Goal: Task Accomplishment & Management: Manage account settings

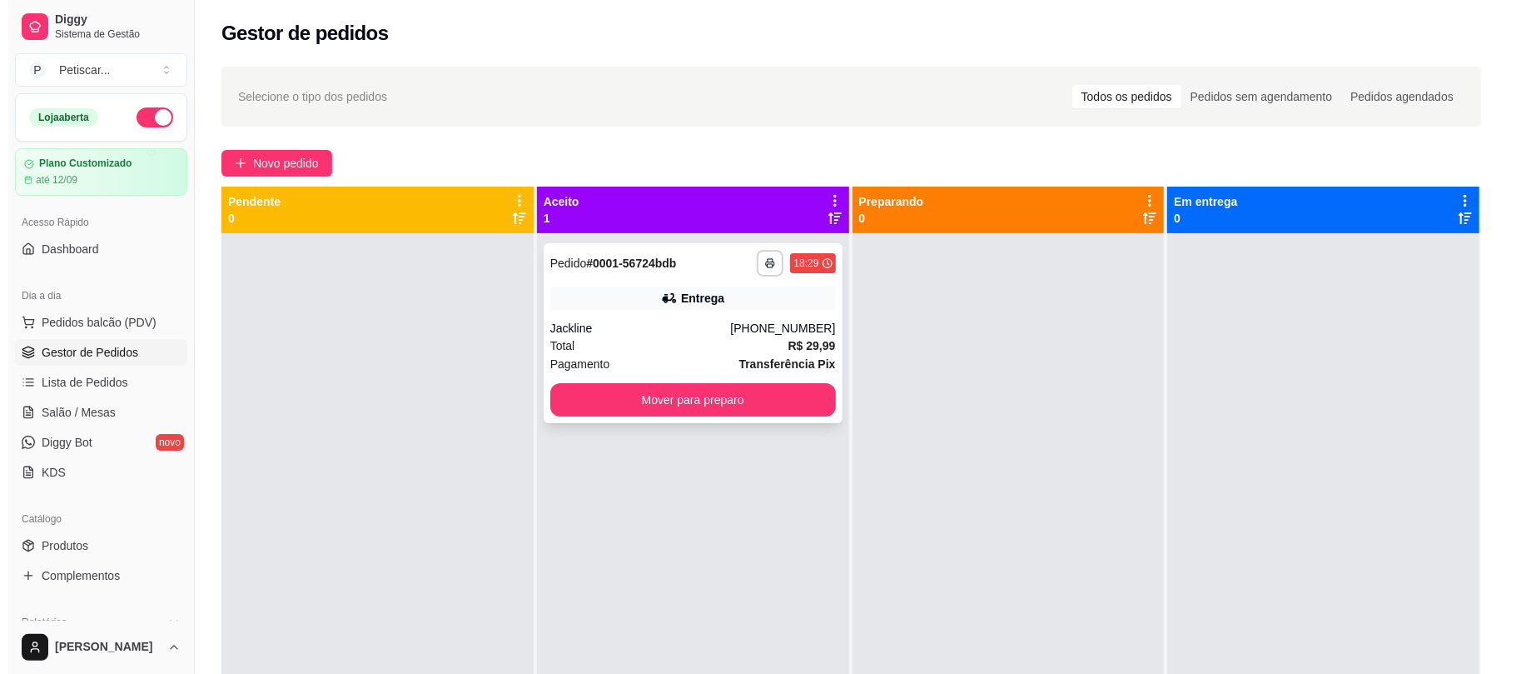
scroll to position [101, 0]
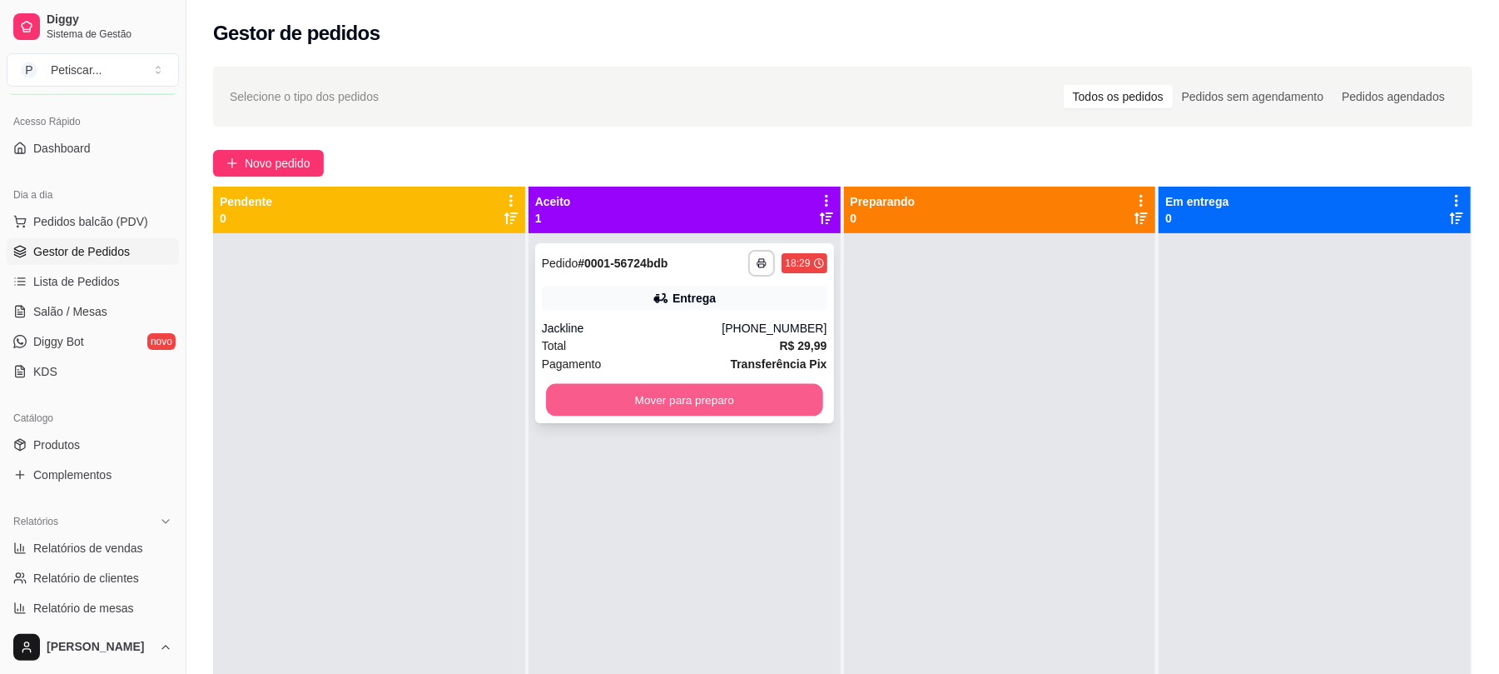
click at [681, 404] on button "Mover para preparo" at bounding box center [684, 400] width 276 height 32
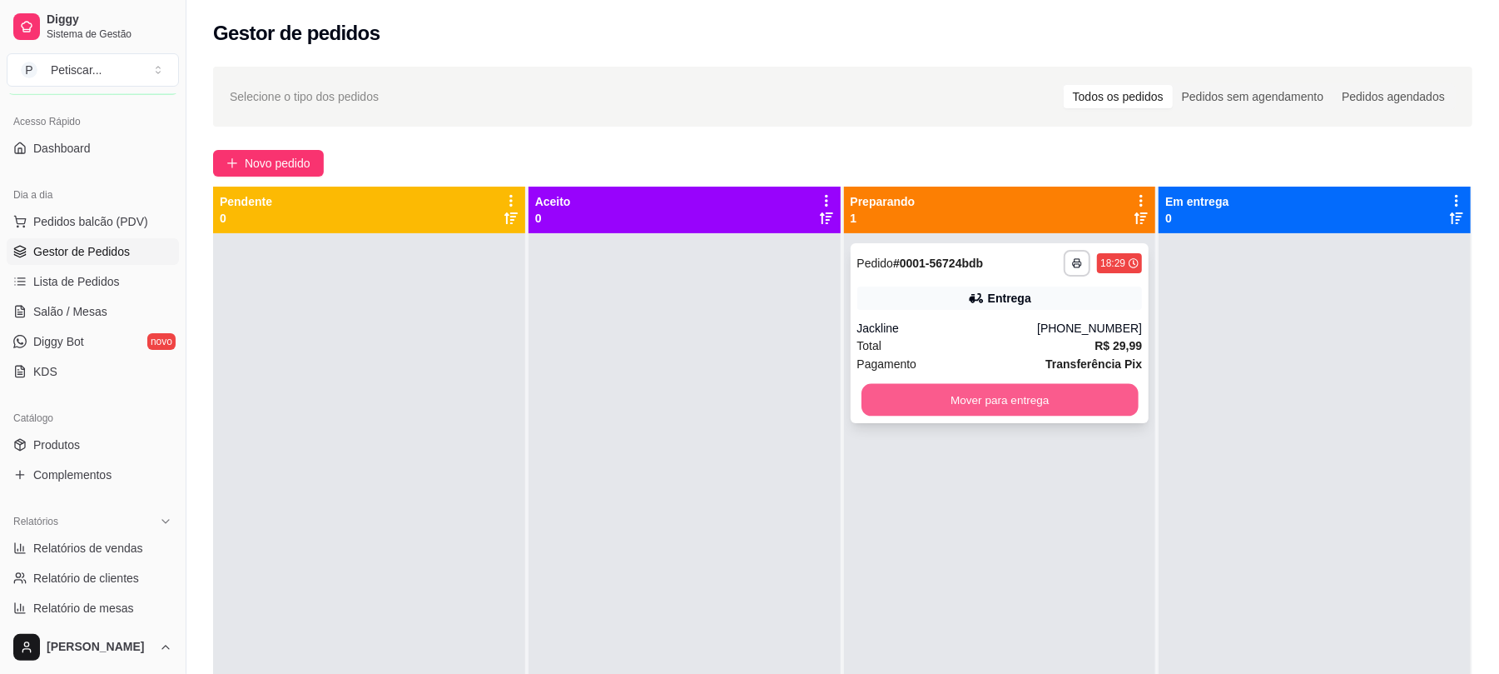
click at [973, 406] on button "Mover para entrega" at bounding box center [1000, 400] width 276 height 32
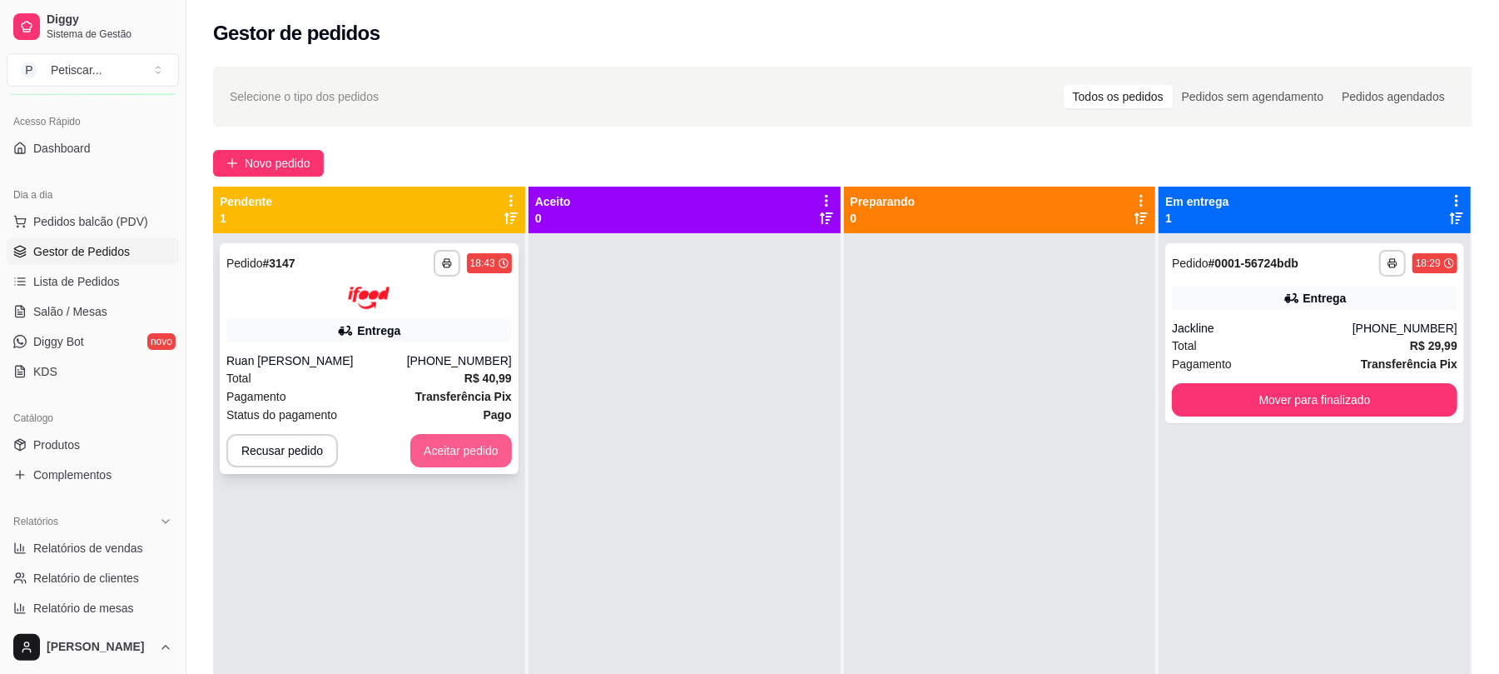
click at [490, 445] on button "Aceitar pedido" at bounding box center [461, 450] width 102 height 33
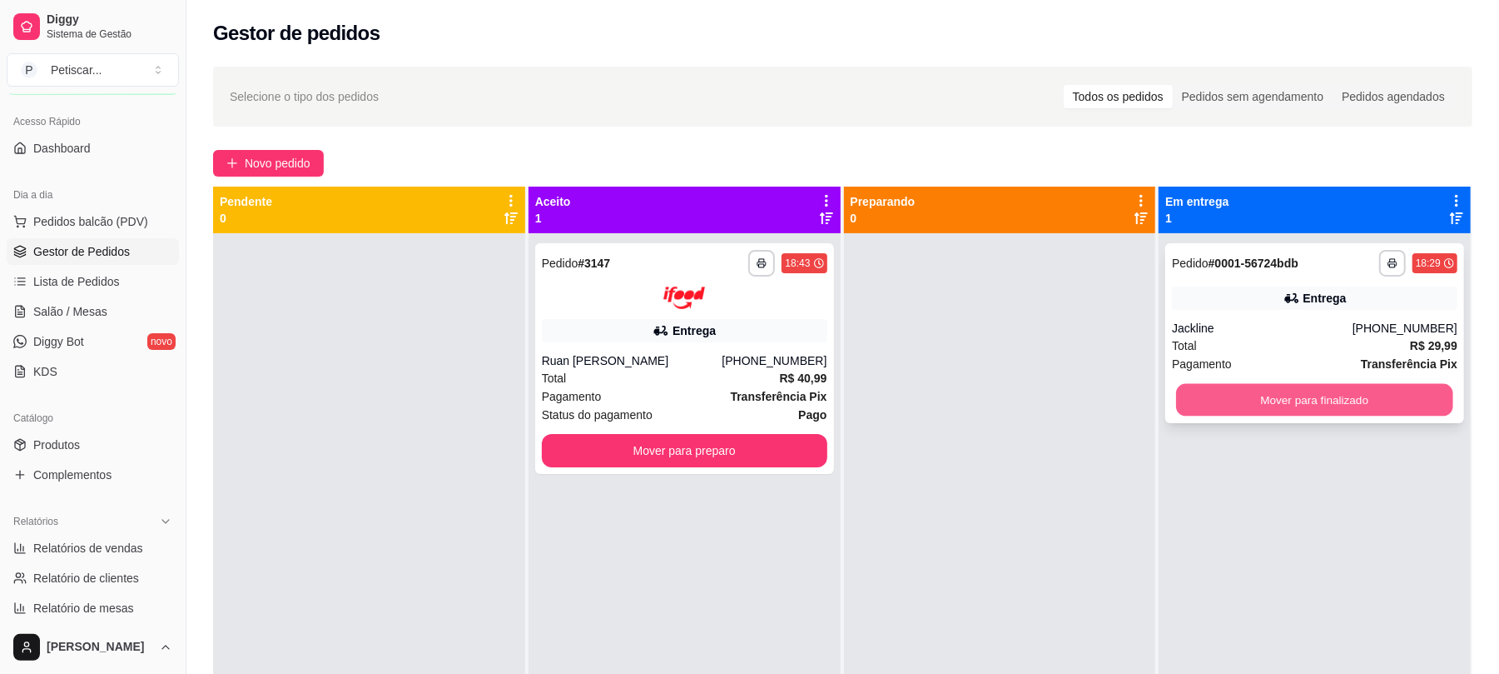
click at [1194, 413] on button "Mover para finalizado" at bounding box center [1314, 400] width 276 height 32
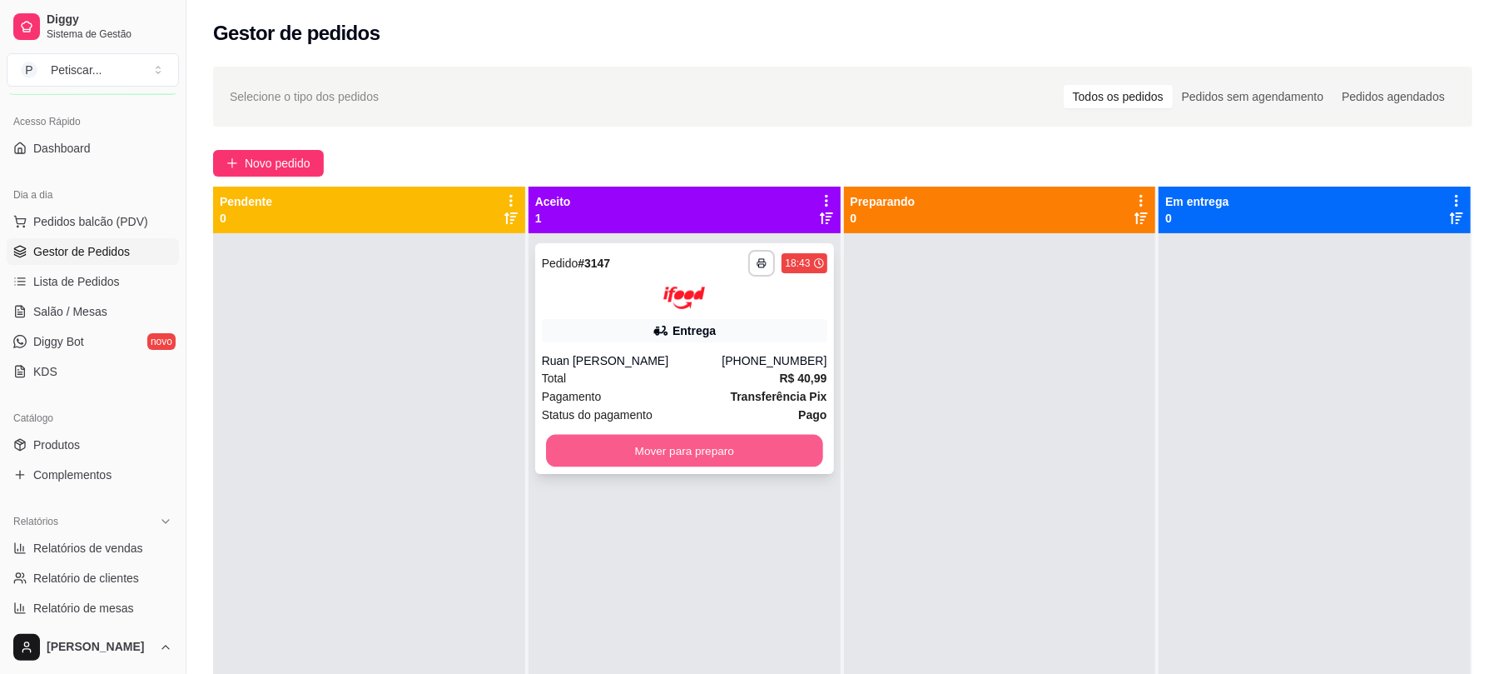
click at [723, 440] on button "Mover para preparo" at bounding box center [684, 450] width 276 height 32
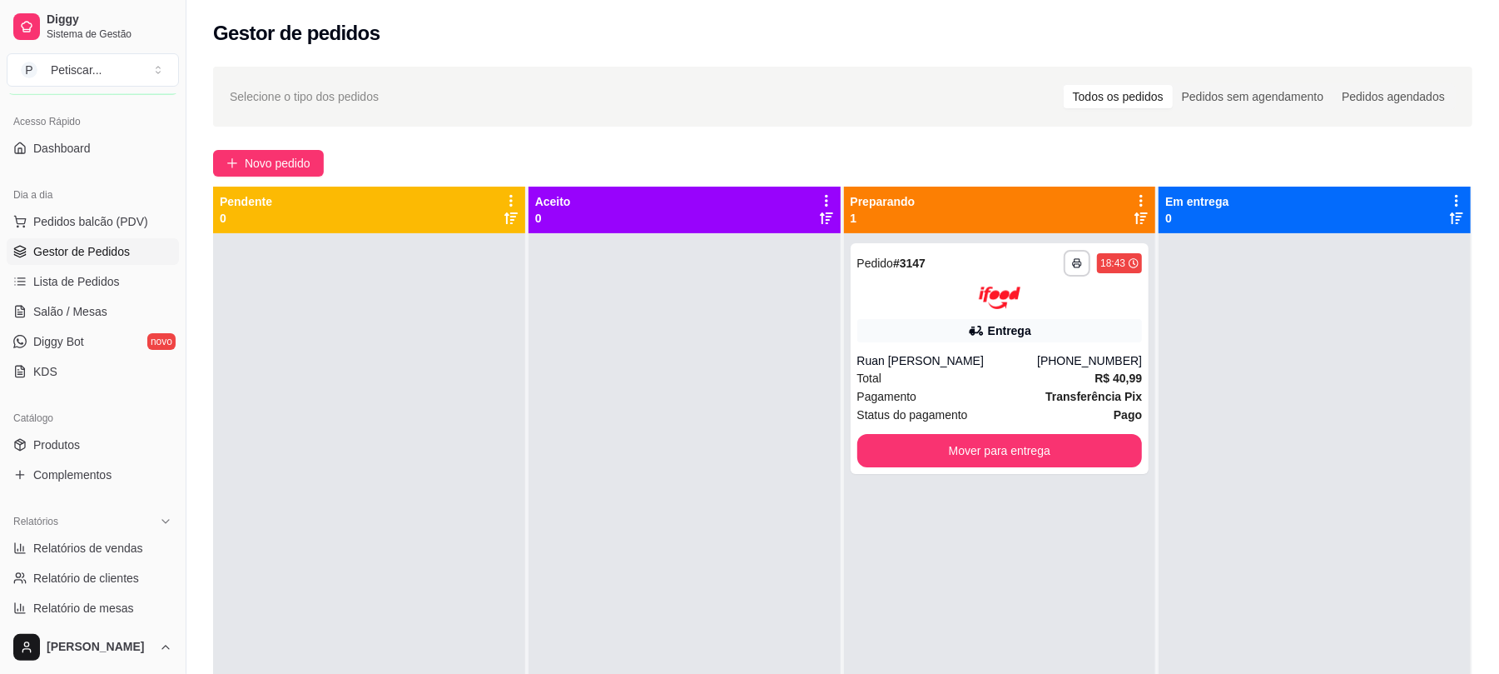
drag, startPoint x: 873, startPoint y: 447, endPoint x: 731, endPoint y: 398, distance: 150.6
click at [731, 398] on div at bounding box center [685, 570] width 312 height 674
click at [953, 450] on button "Mover para entrega" at bounding box center [1000, 450] width 276 height 32
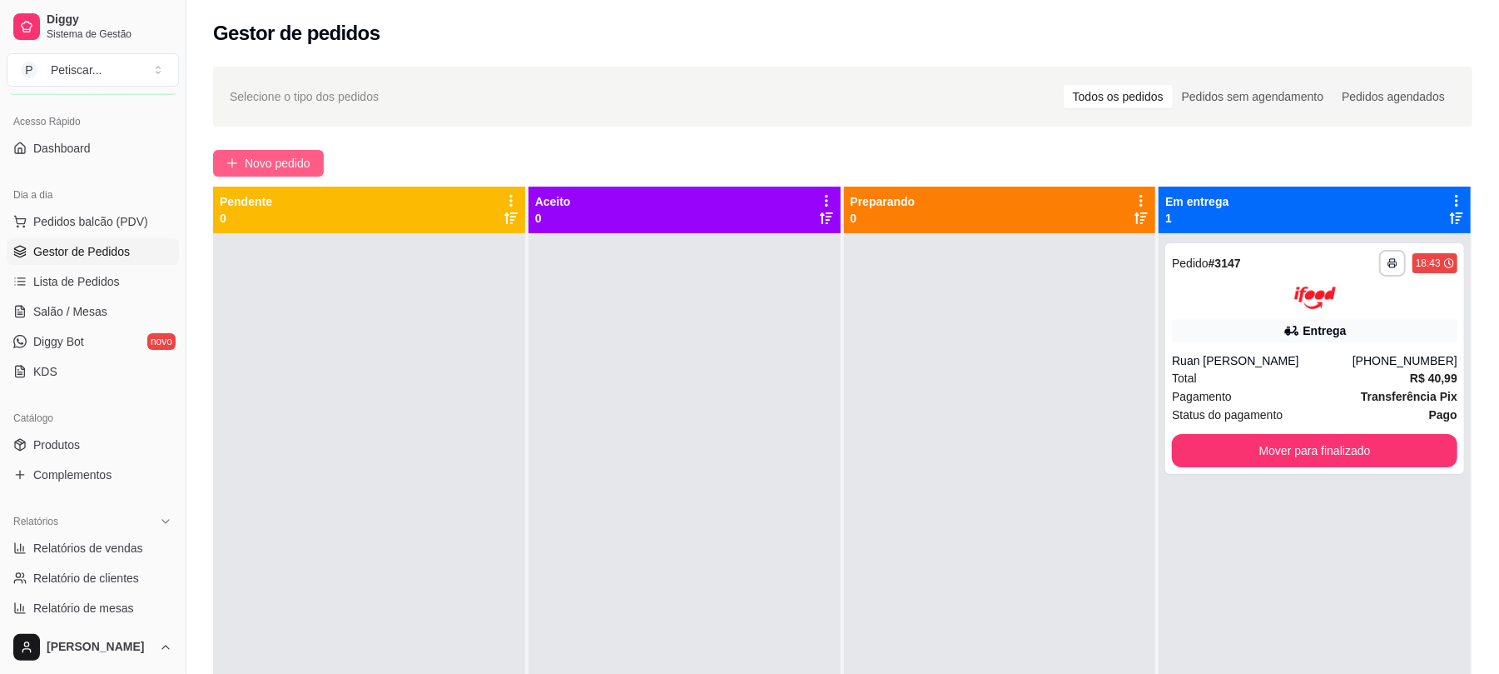
click at [280, 170] on span "Novo pedido" at bounding box center [278, 163] width 66 height 18
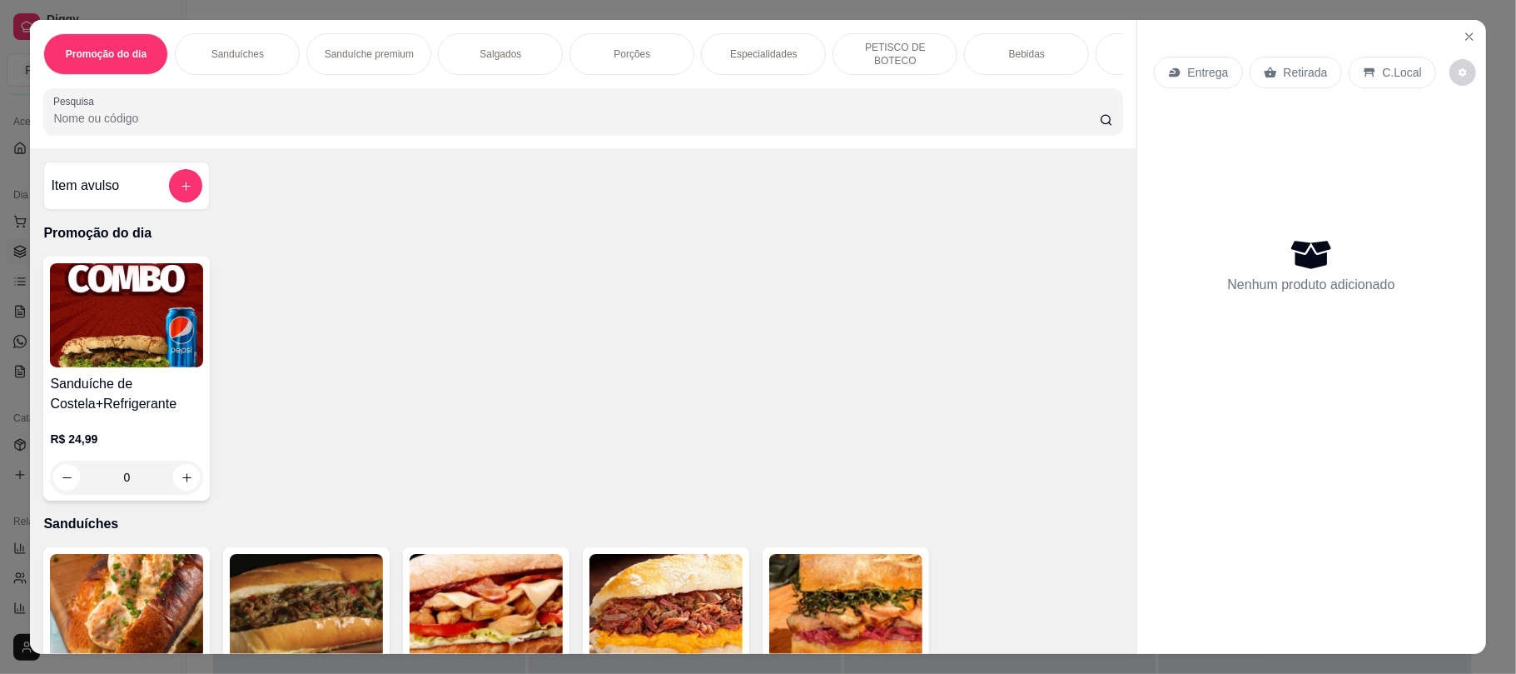
click at [200, 331] on div "Sanduíche de Costela+Refrigerante R$ 24,99 0" at bounding box center [126, 378] width 167 height 244
click at [104, 314] on img at bounding box center [126, 315] width 153 height 104
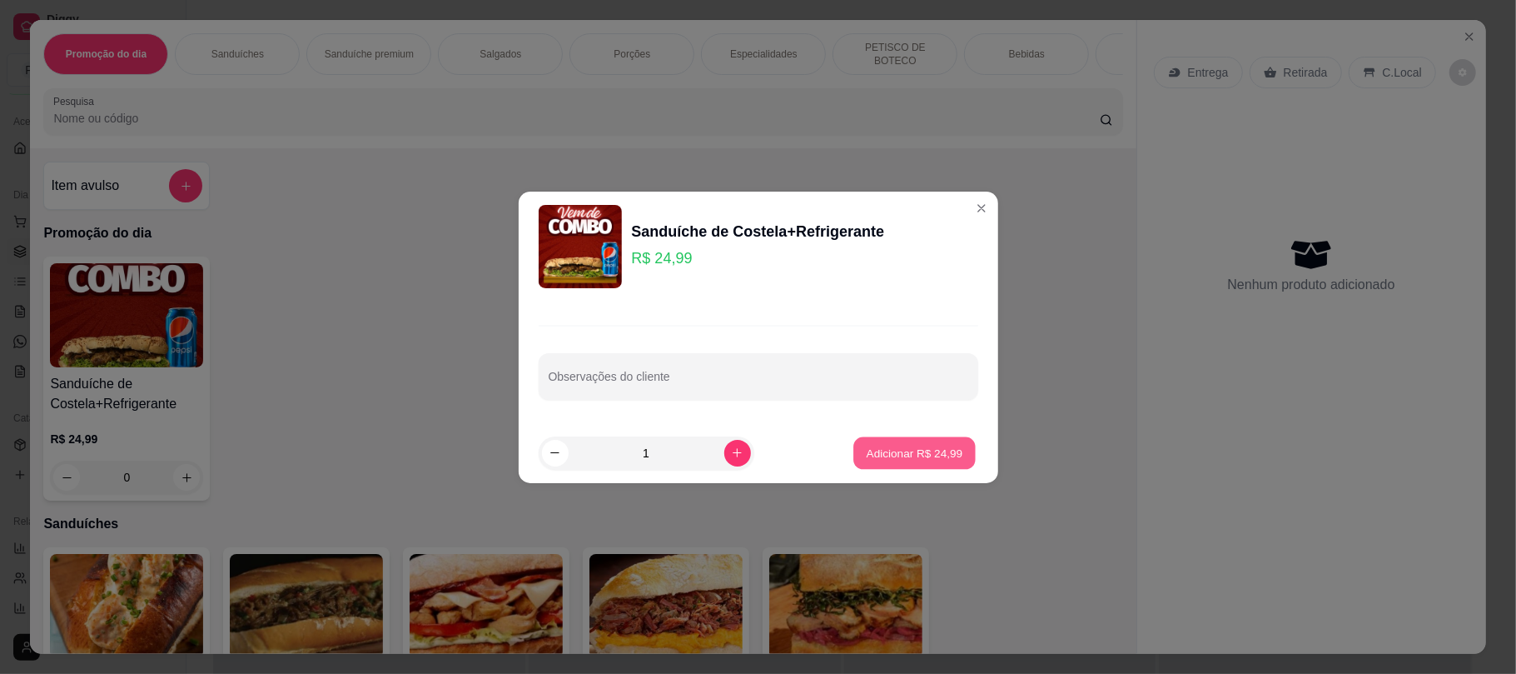
click at [920, 438] on button "Adicionar R$ 24,99" at bounding box center [915, 452] width 122 height 32
type input "1"
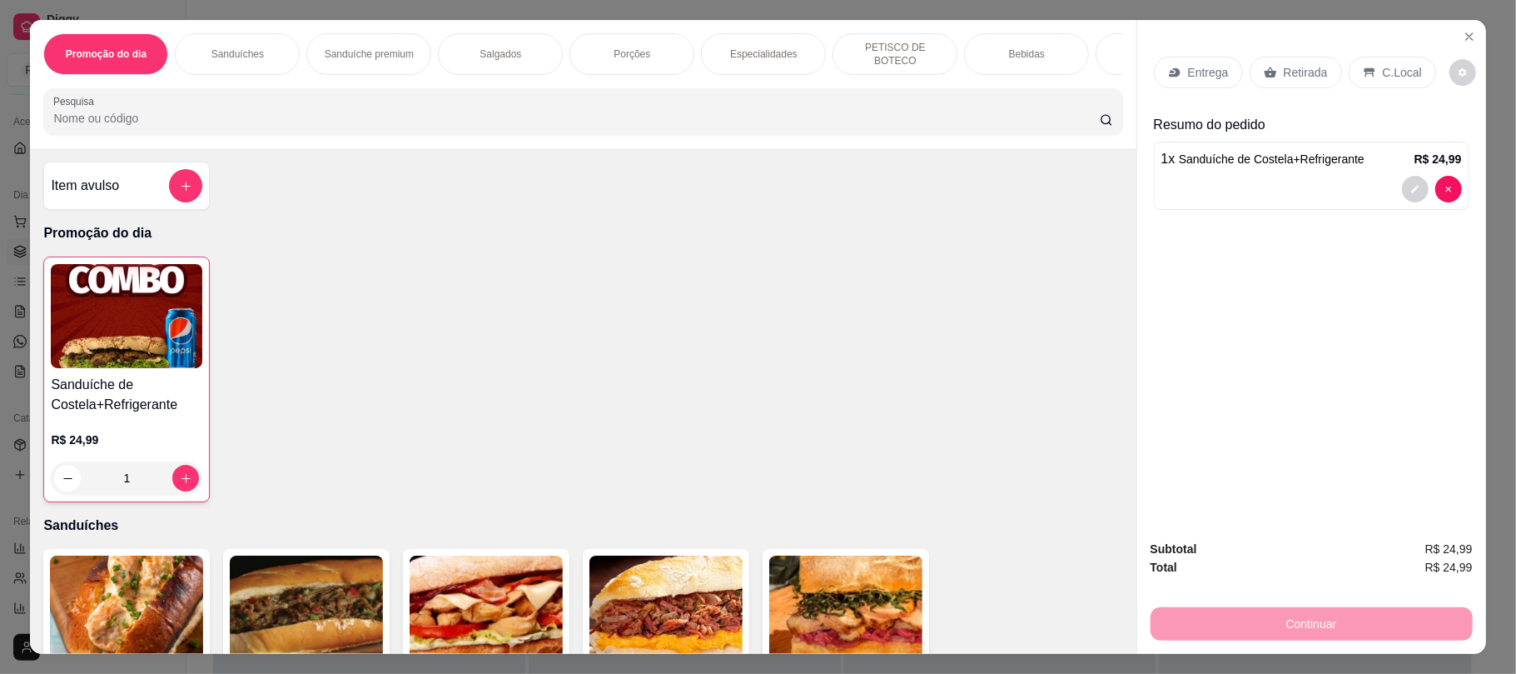
click at [1295, 77] on p "Retirada" at bounding box center [1306, 72] width 44 height 17
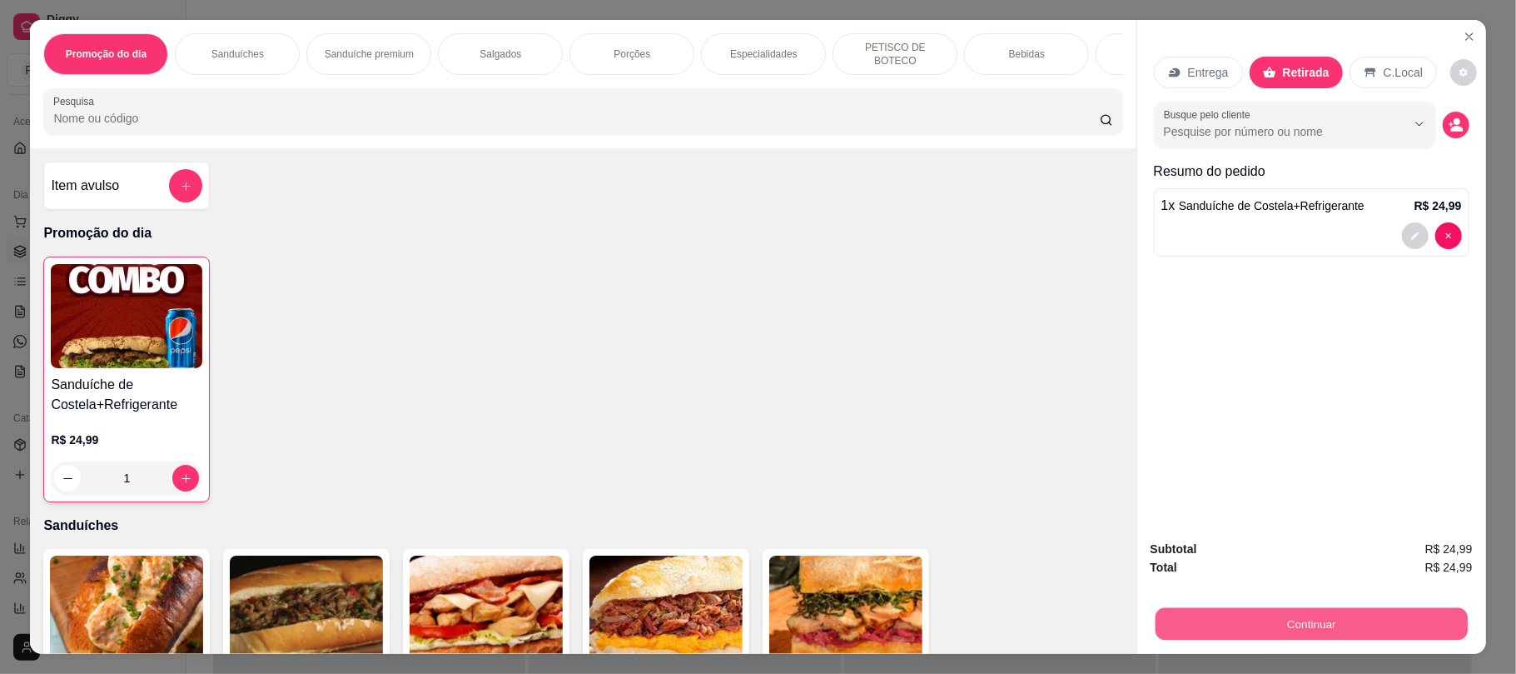
click at [1305, 614] on button "Continuar" at bounding box center [1311, 623] width 312 height 32
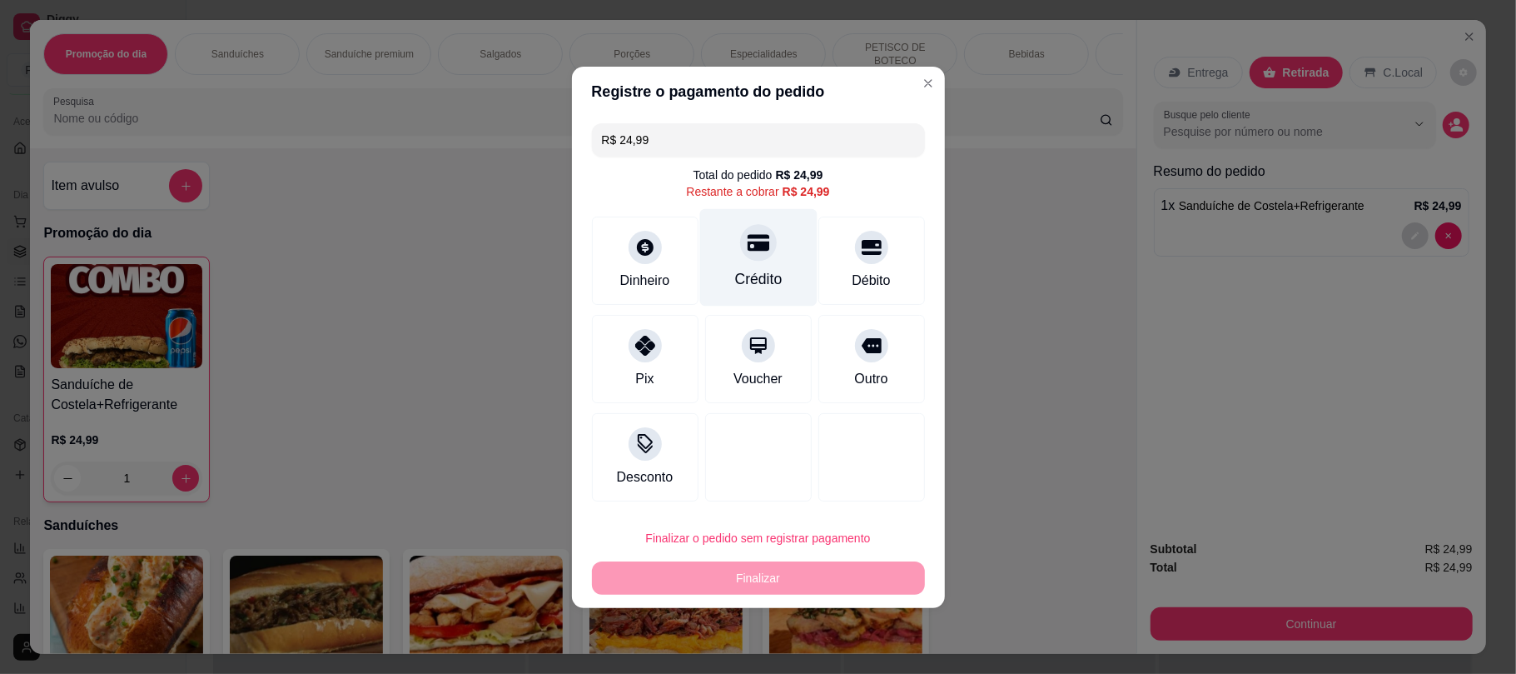
click at [763, 268] on div "Crédito" at bounding box center [757, 279] width 47 height 22
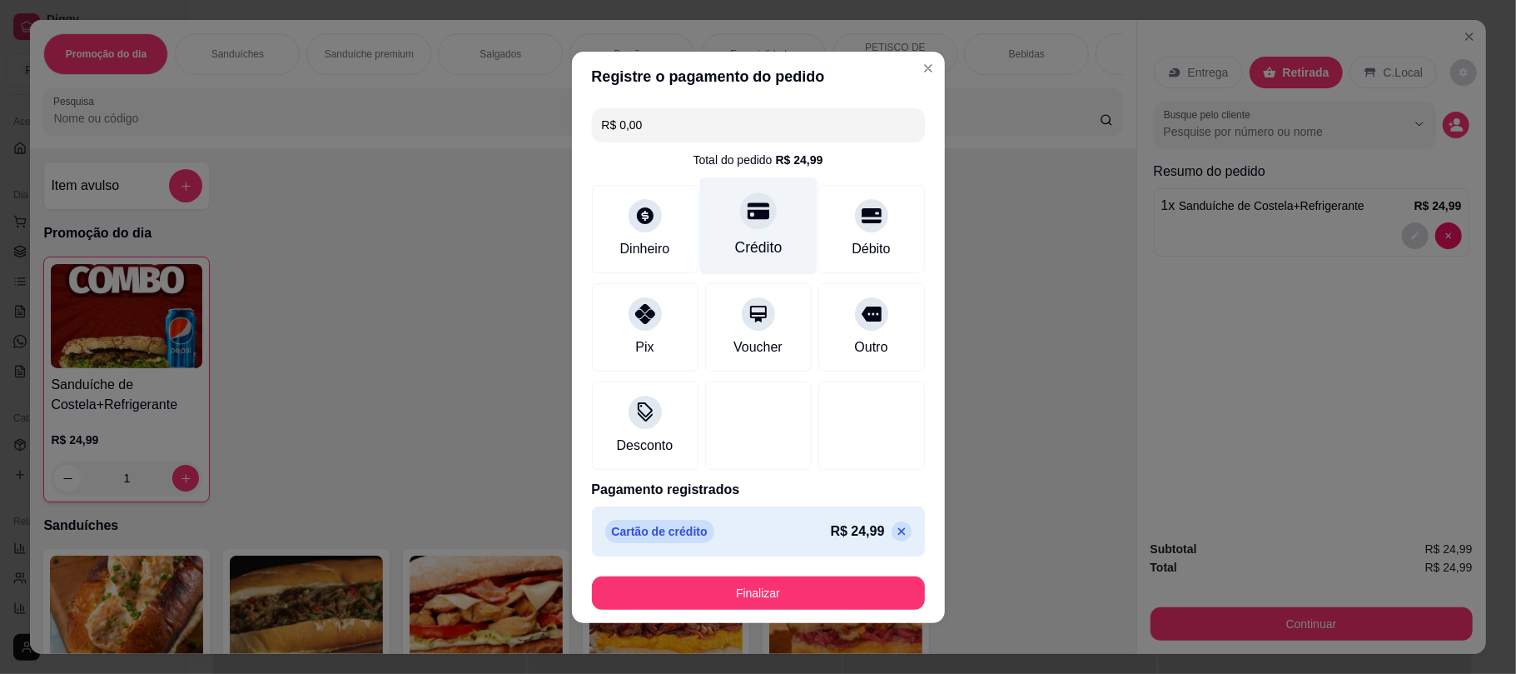
type input "R$ 0,00"
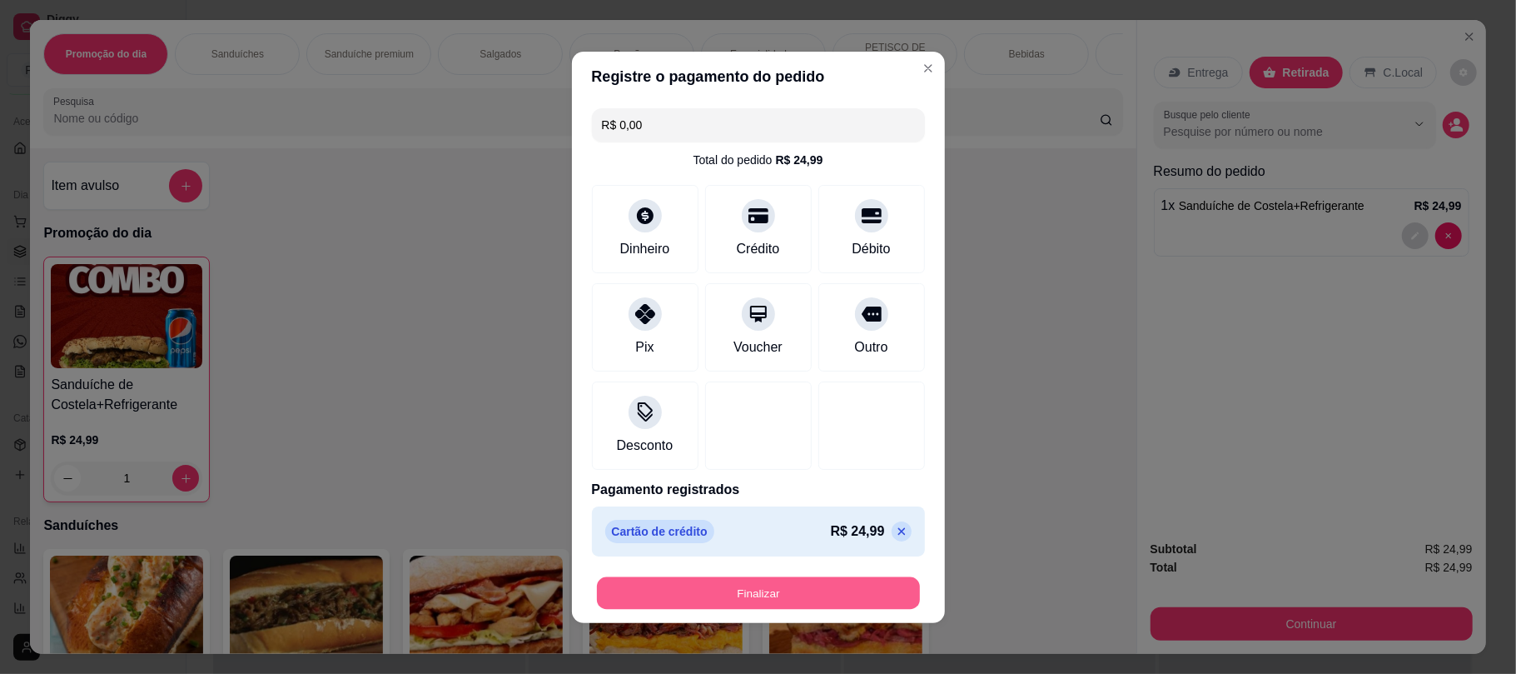
click at [749, 591] on button "Finalizar" at bounding box center [758, 592] width 323 height 32
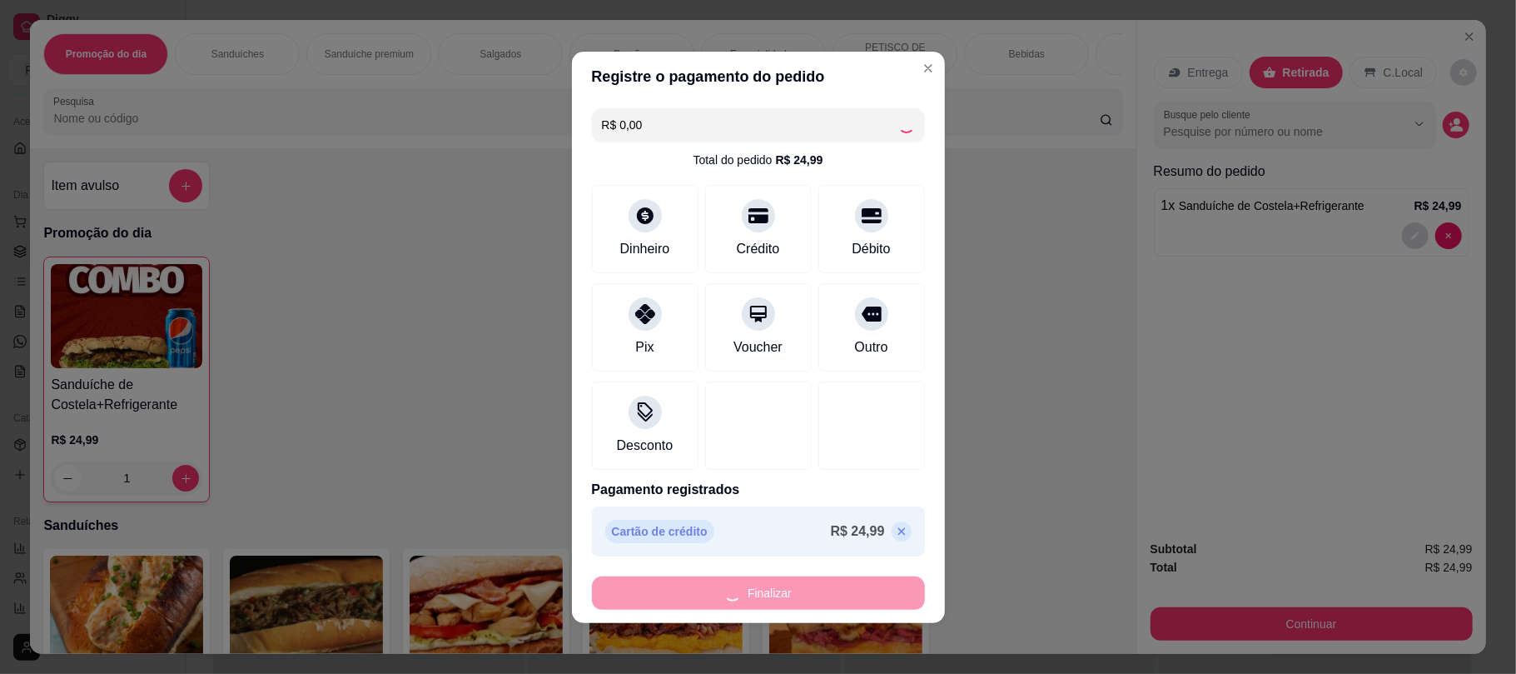
type input "0"
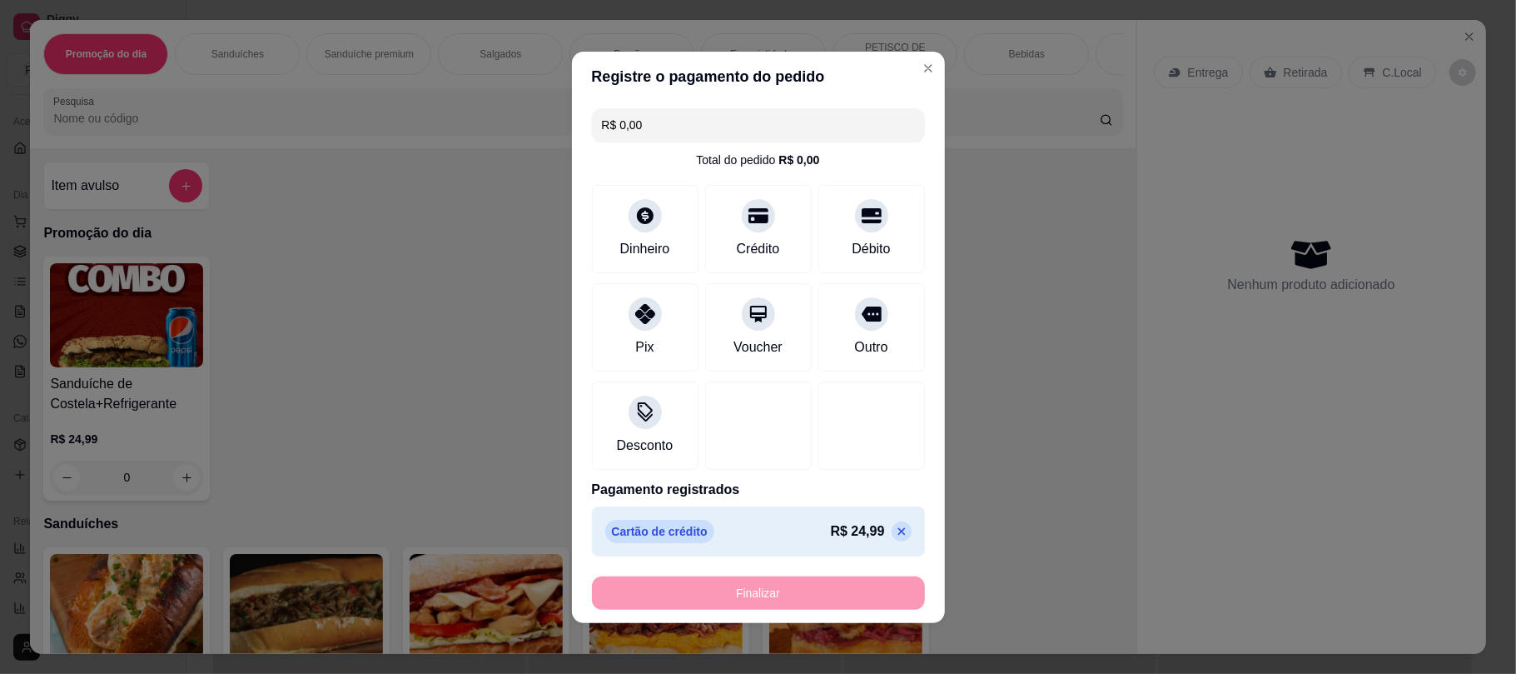
type input "-R$ 24,99"
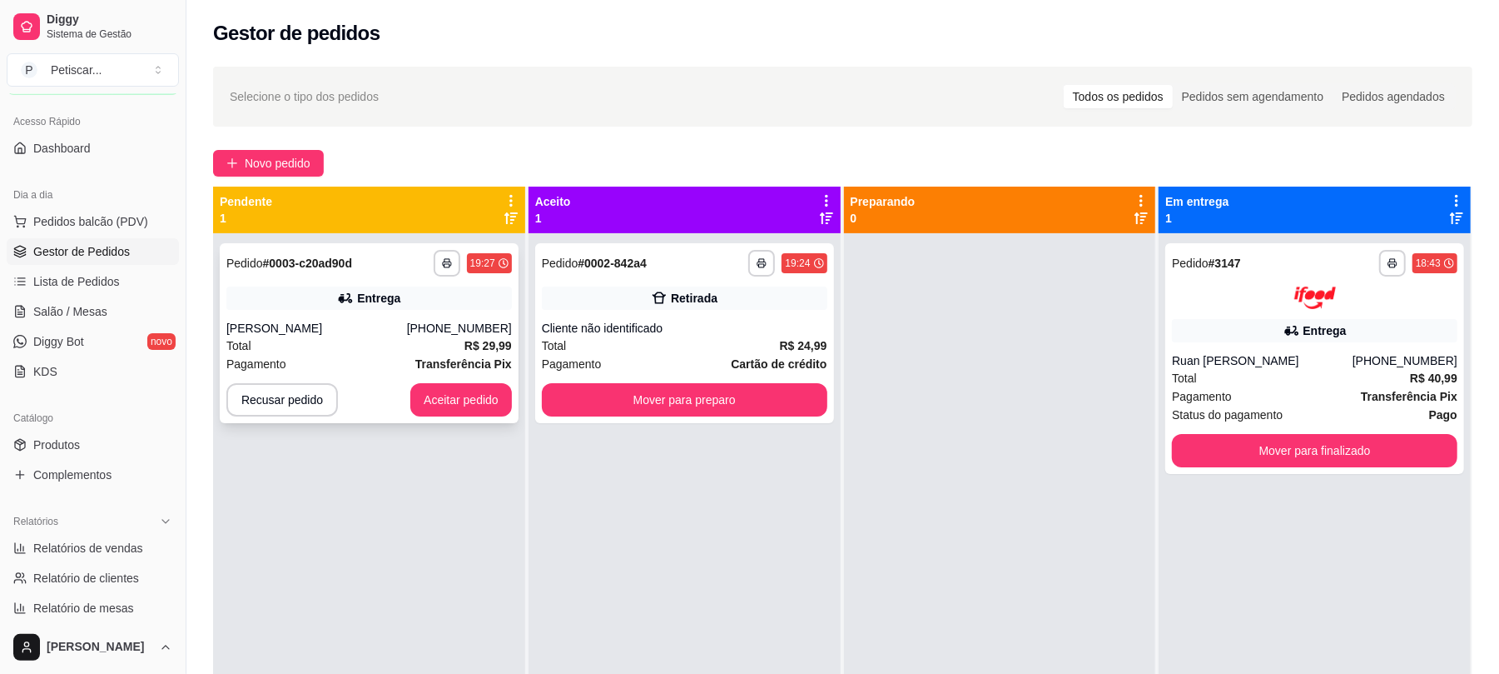
click at [458, 348] on div "Total R$ 29,99" at bounding box center [369, 345] width 286 height 18
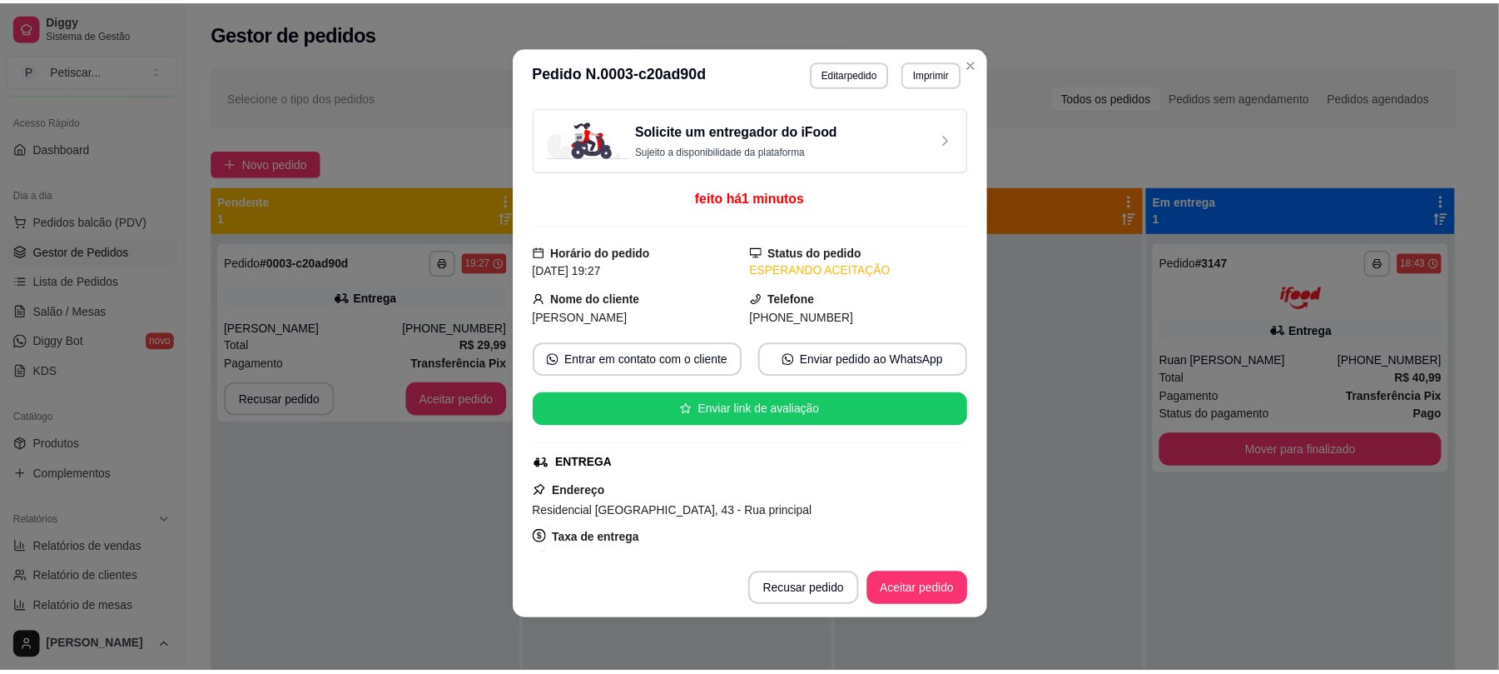
scroll to position [290, 0]
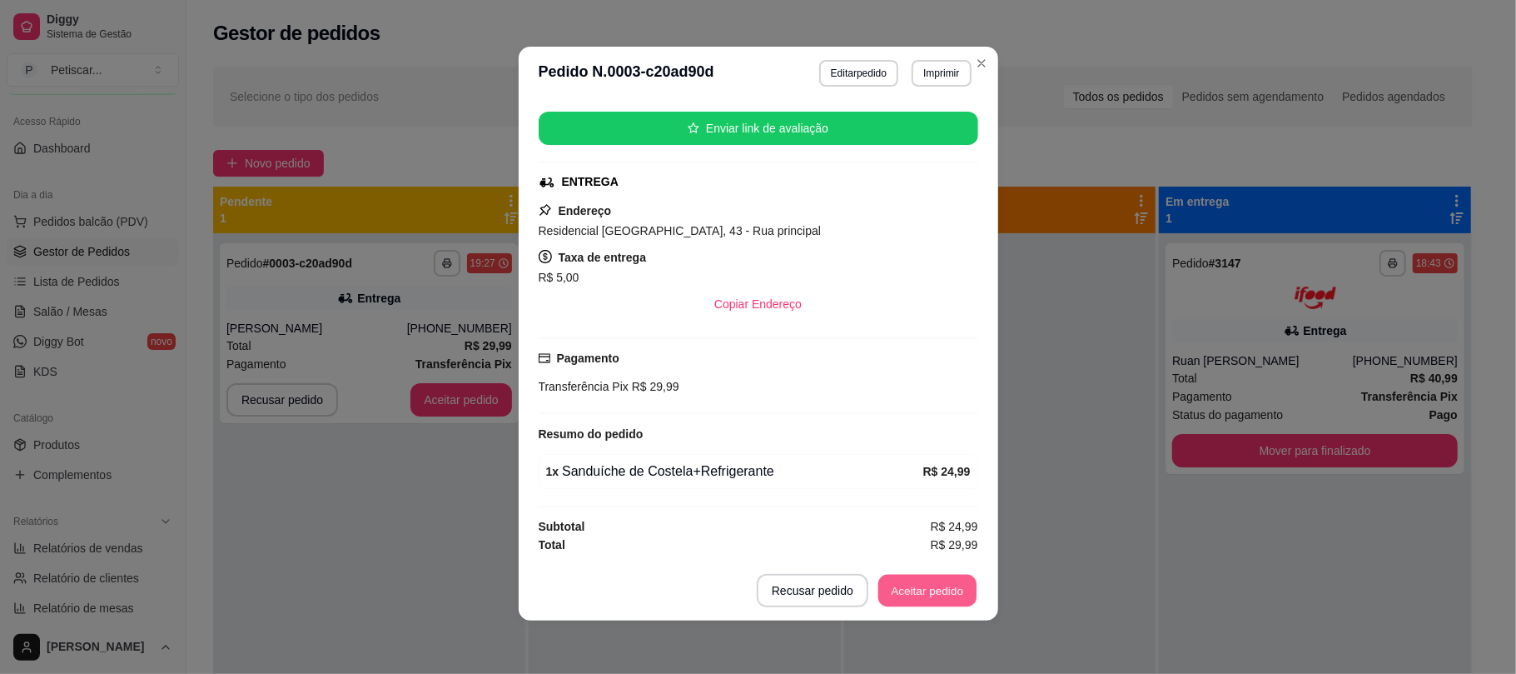
click at [921, 591] on button "Aceitar pedido" at bounding box center [927, 590] width 98 height 32
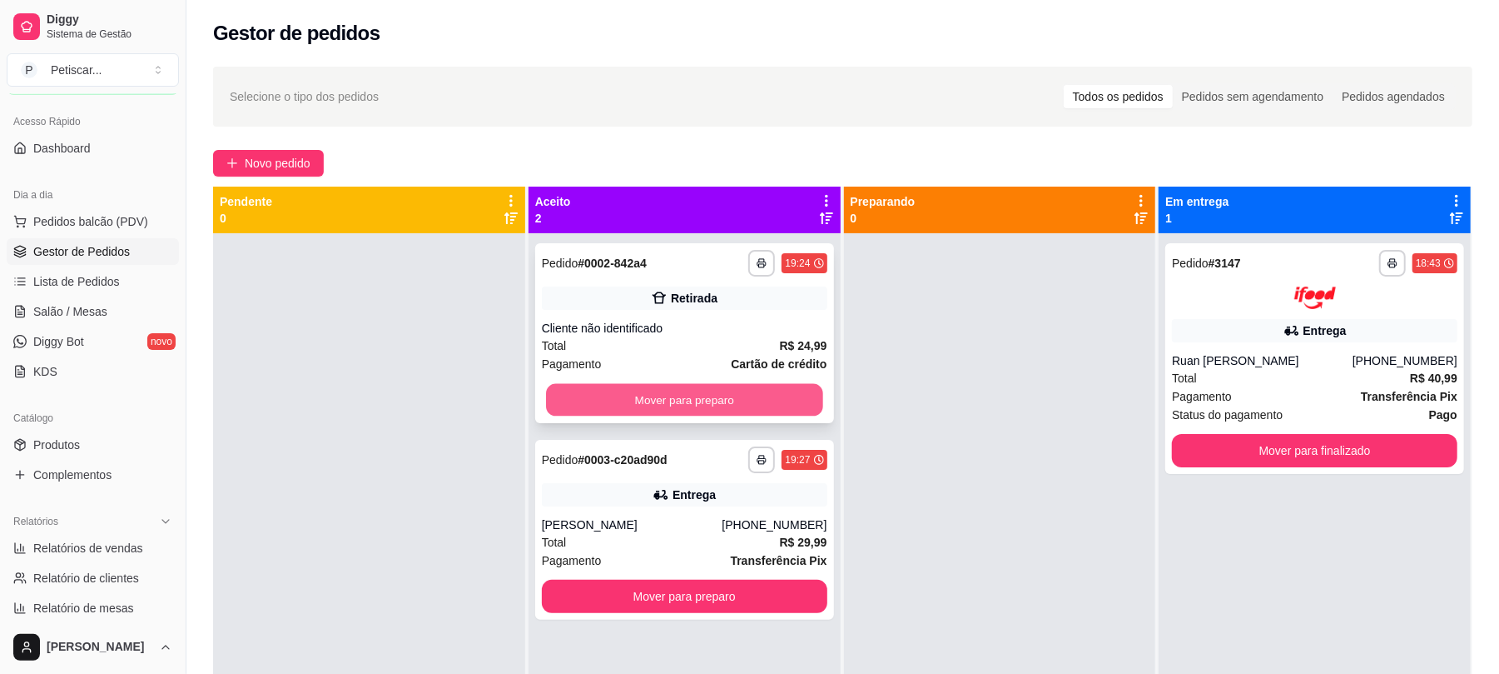
click at [697, 411] on button "Mover para preparo" at bounding box center [684, 400] width 276 height 32
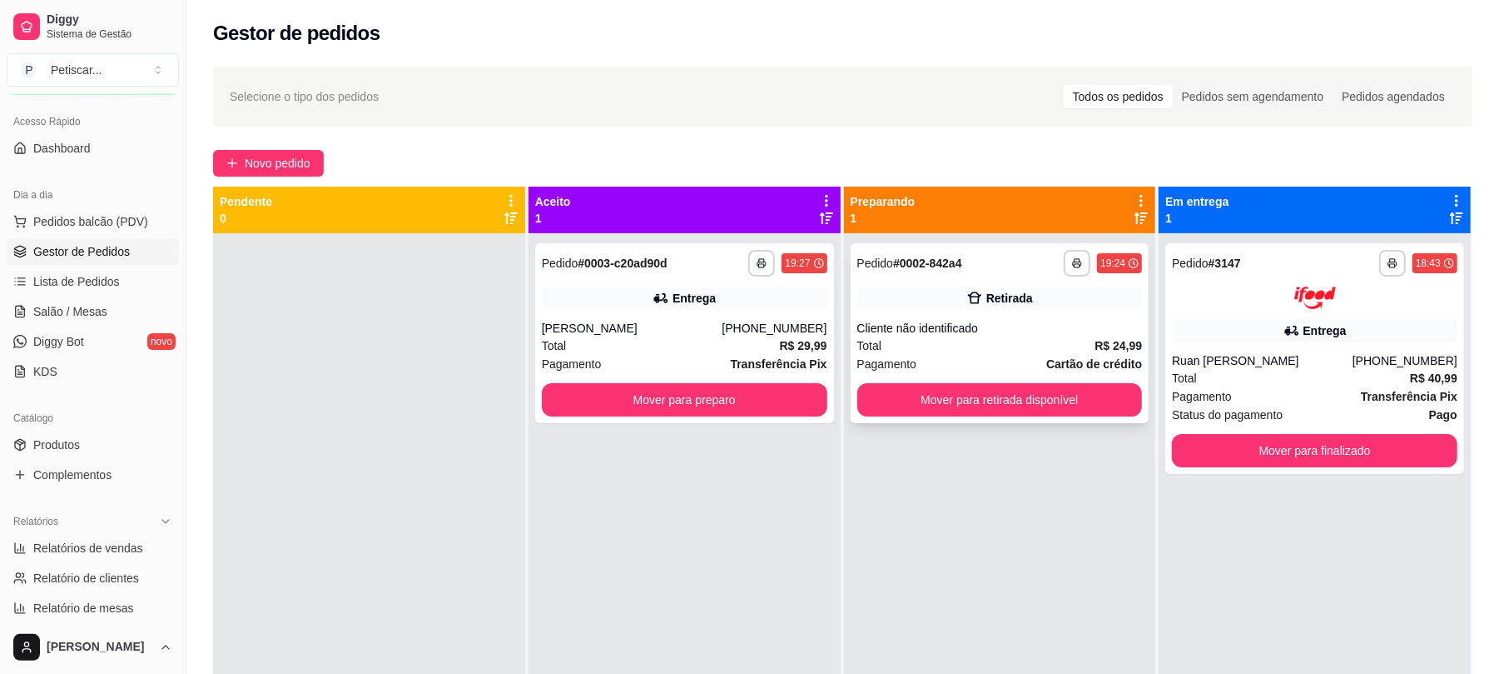
click at [937, 345] on div "Total R$ 24,99" at bounding box center [1001, 345] width 286 height 18
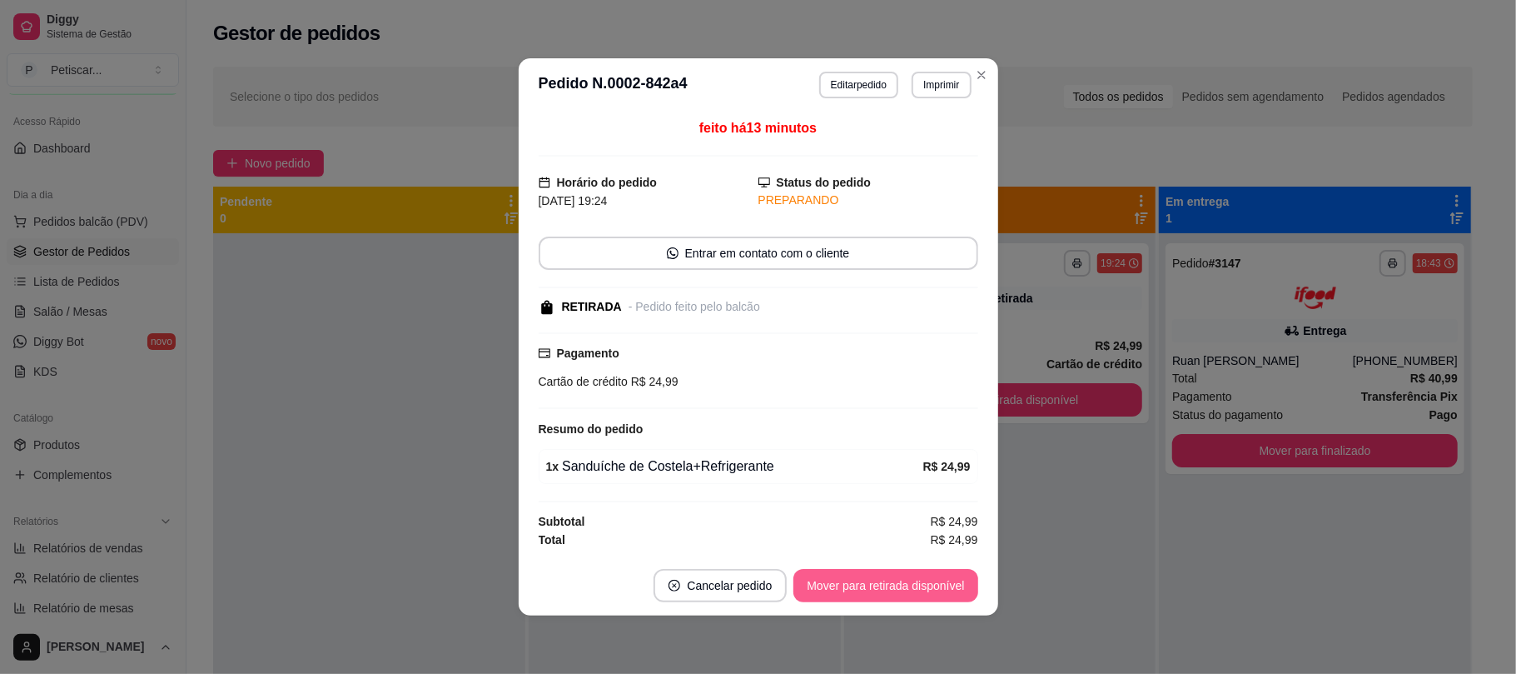
click at [903, 590] on button "Mover para retirada disponível" at bounding box center [885, 585] width 184 height 33
click at [903, 590] on div "Mover para retirada disponível" at bounding box center [873, 585] width 207 height 33
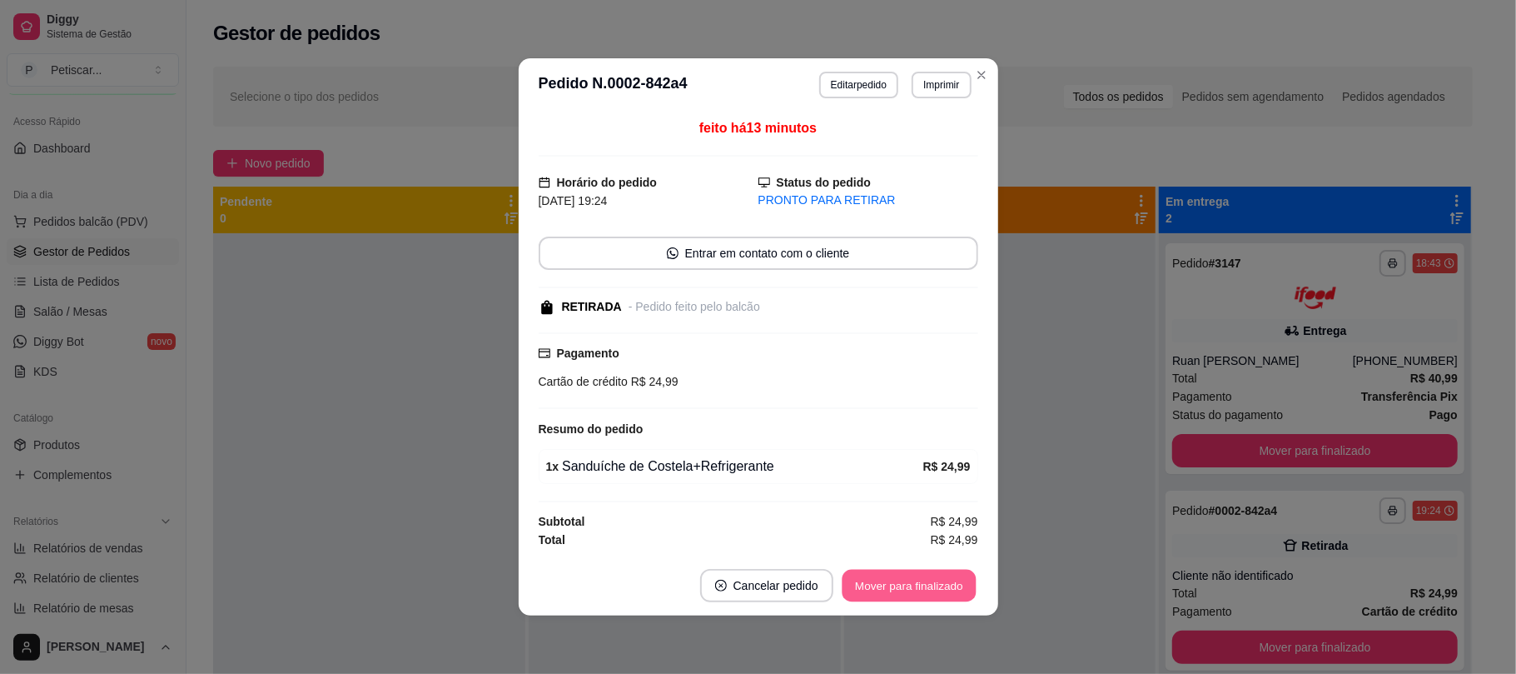
click at [903, 590] on button "Mover para finalizado" at bounding box center [909, 585] width 134 height 32
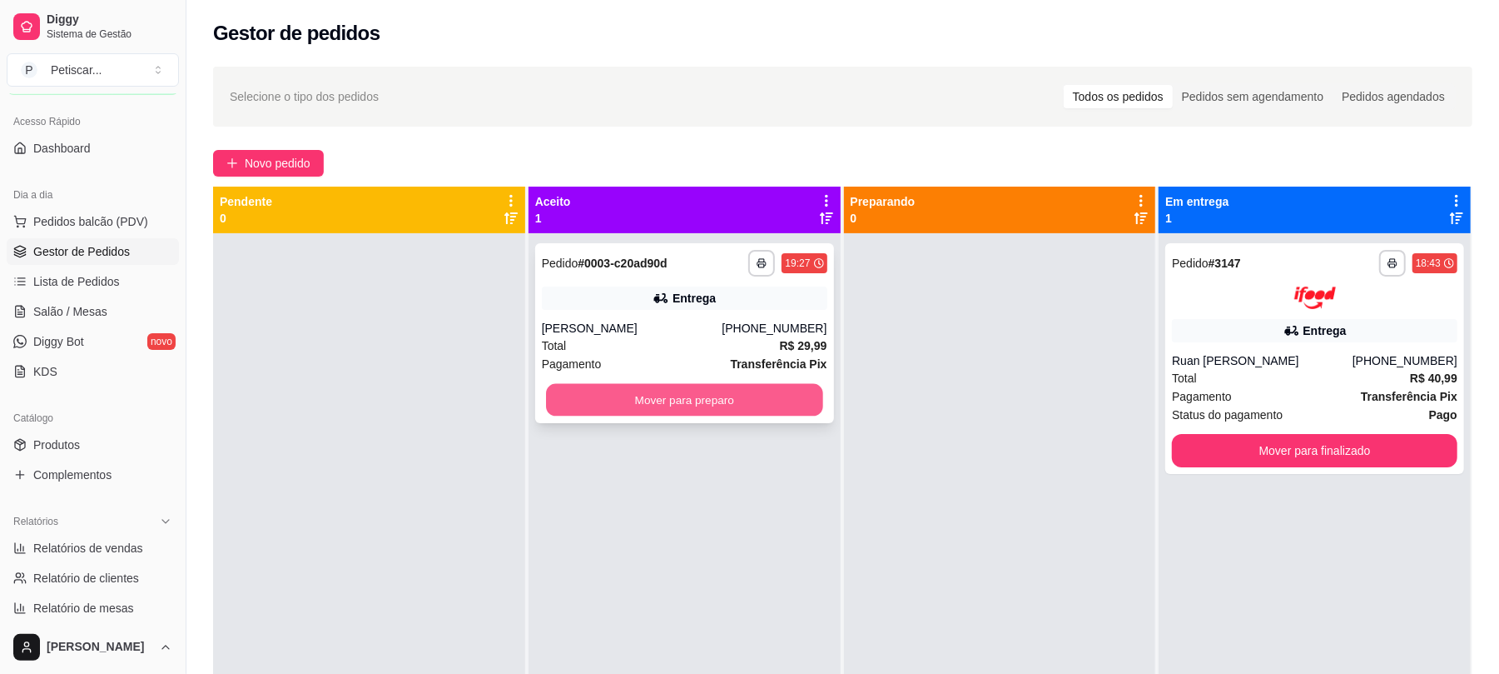
click at [741, 404] on button "Mover para preparo" at bounding box center [684, 400] width 276 height 32
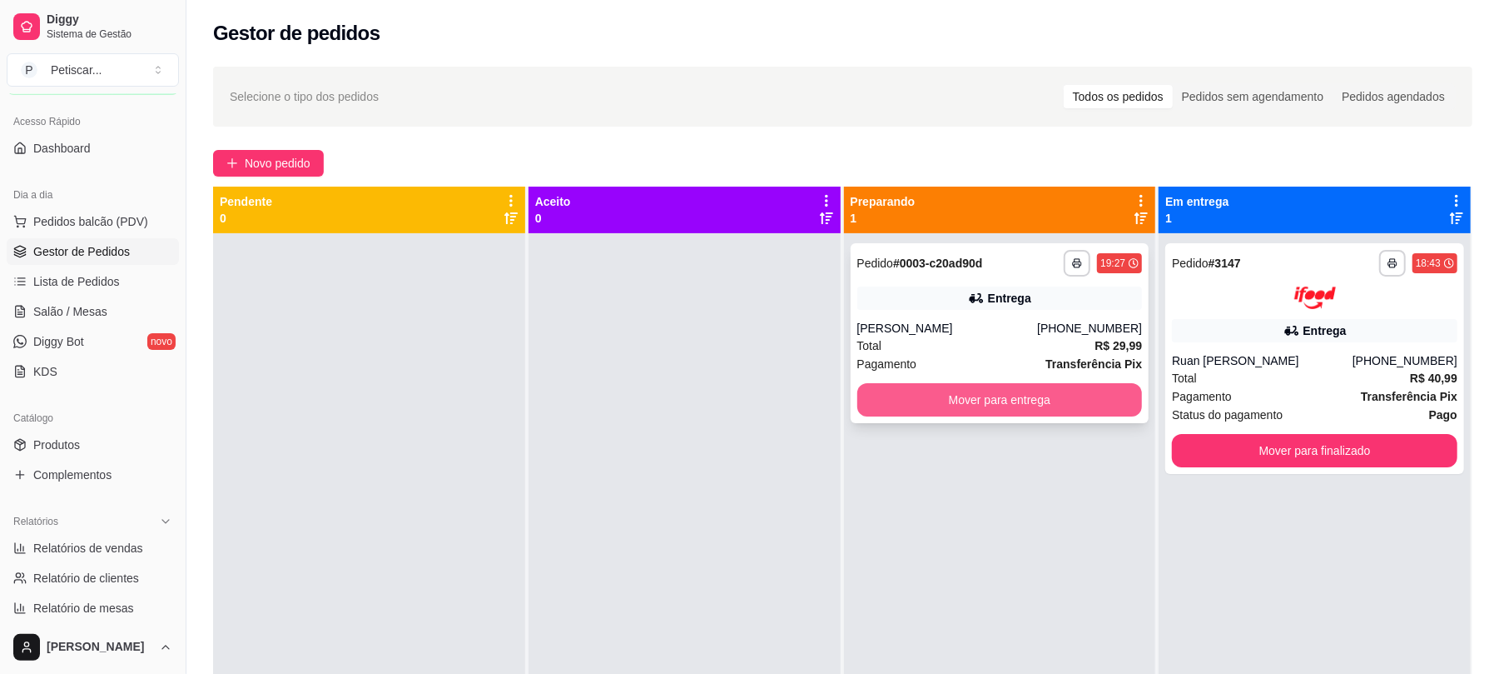
click at [1006, 400] on button "Mover para entrega" at bounding box center [1001, 399] width 286 height 33
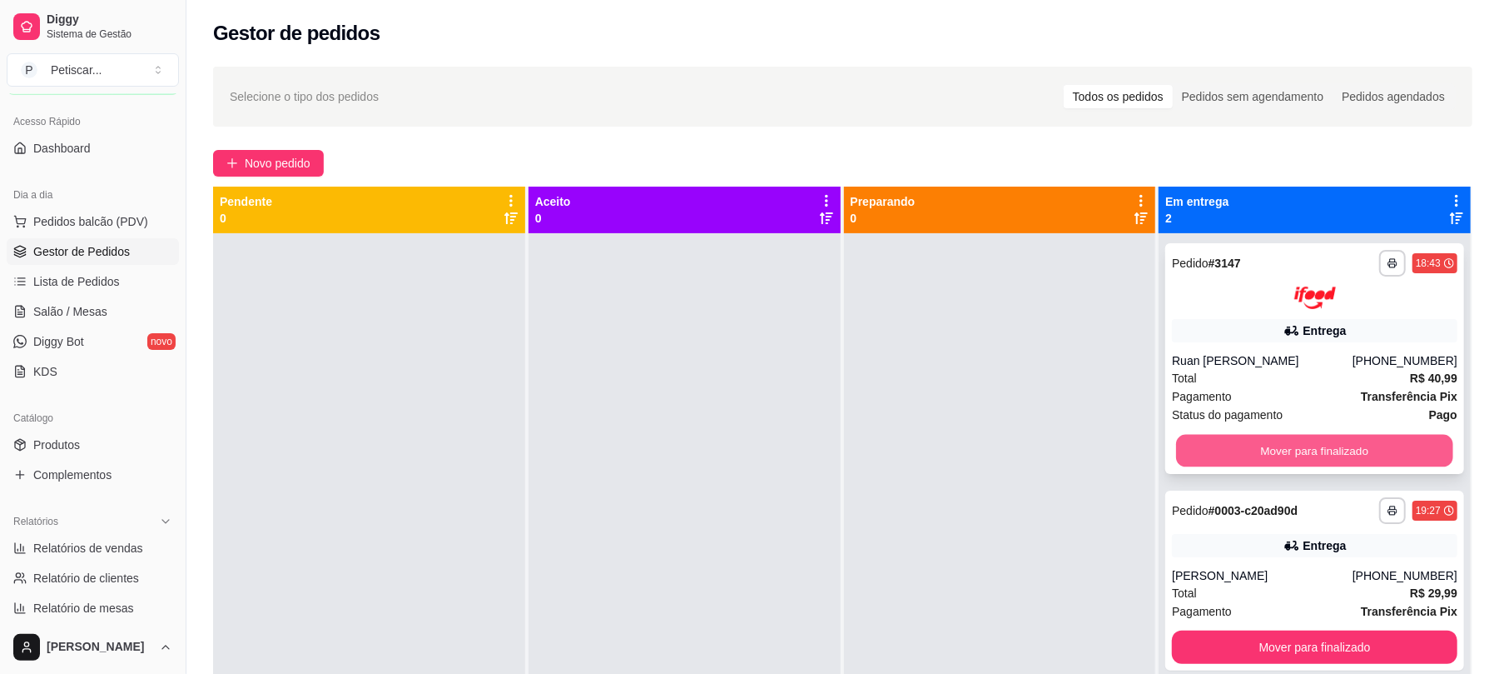
click at [1389, 441] on button "Mover para finalizado" at bounding box center [1314, 450] width 276 height 32
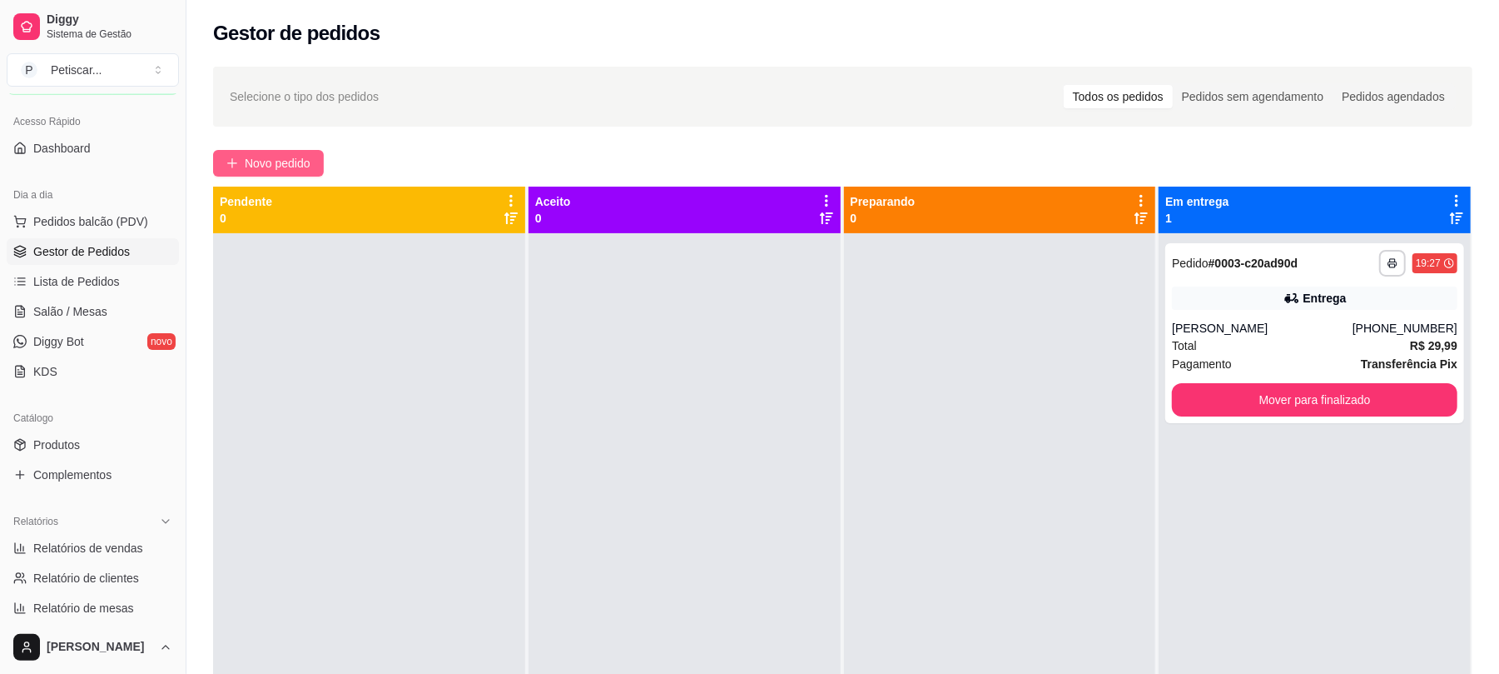
click at [274, 165] on span "Novo pedido" at bounding box center [278, 163] width 66 height 18
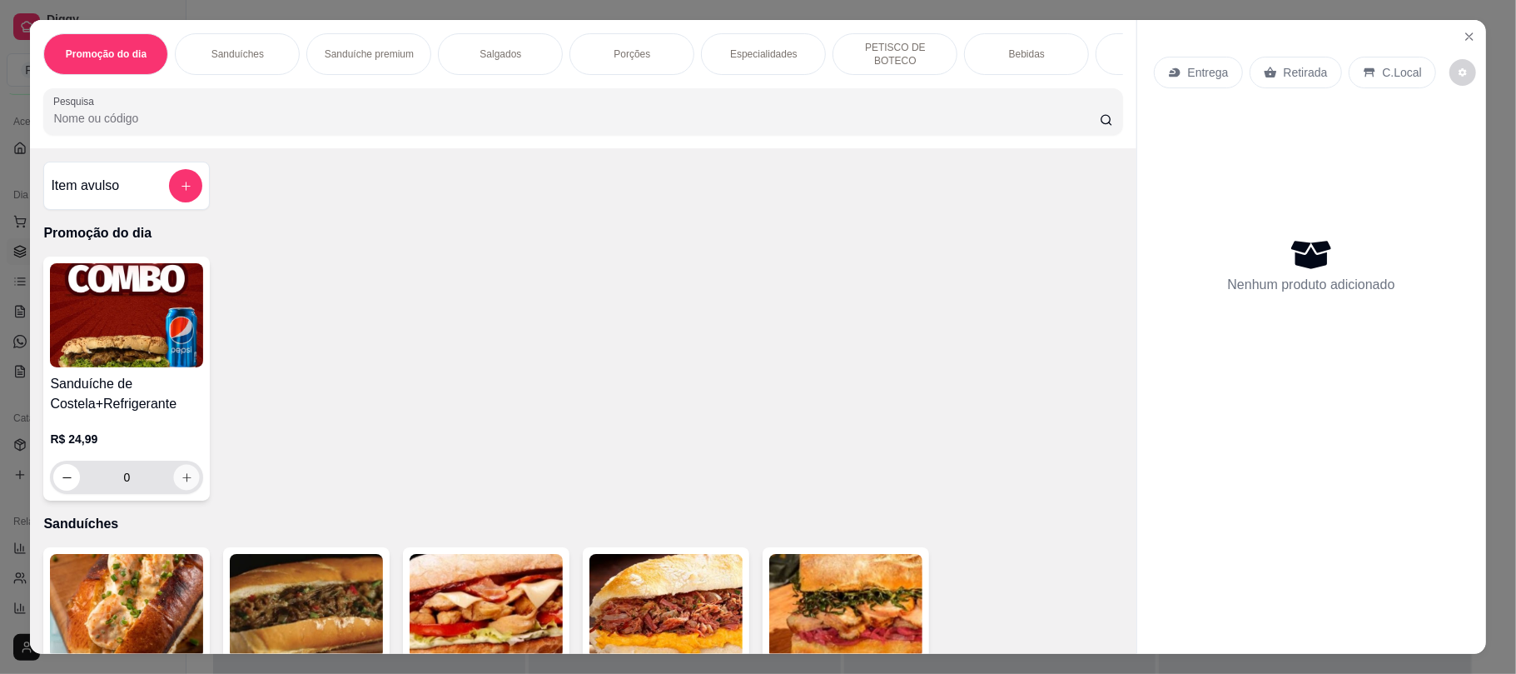
click at [178, 473] on button "increase-product-quantity" at bounding box center [187, 478] width 26 height 26
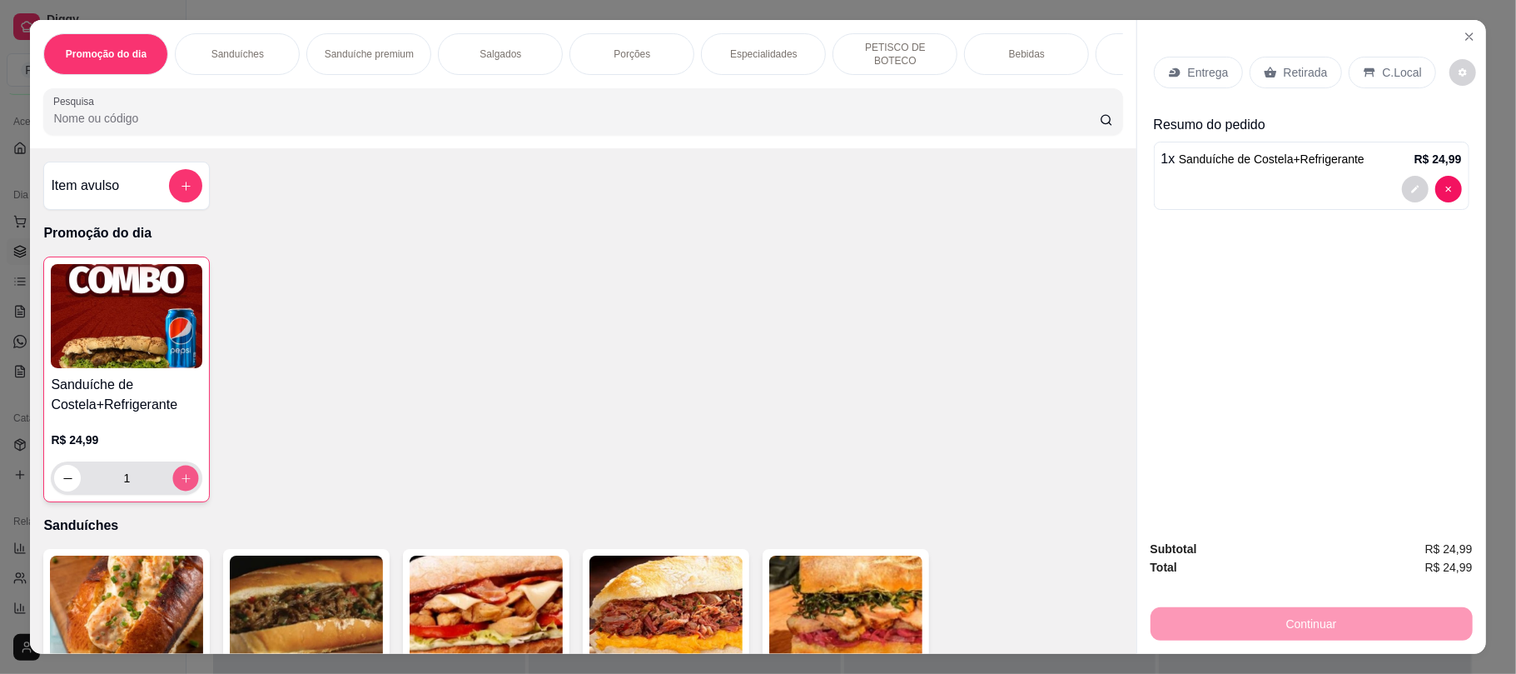
click at [178, 473] on button "increase-product-quantity" at bounding box center [186, 478] width 26 height 26
type input "2"
click at [1303, 77] on p "Retirada" at bounding box center [1306, 72] width 44 height 17
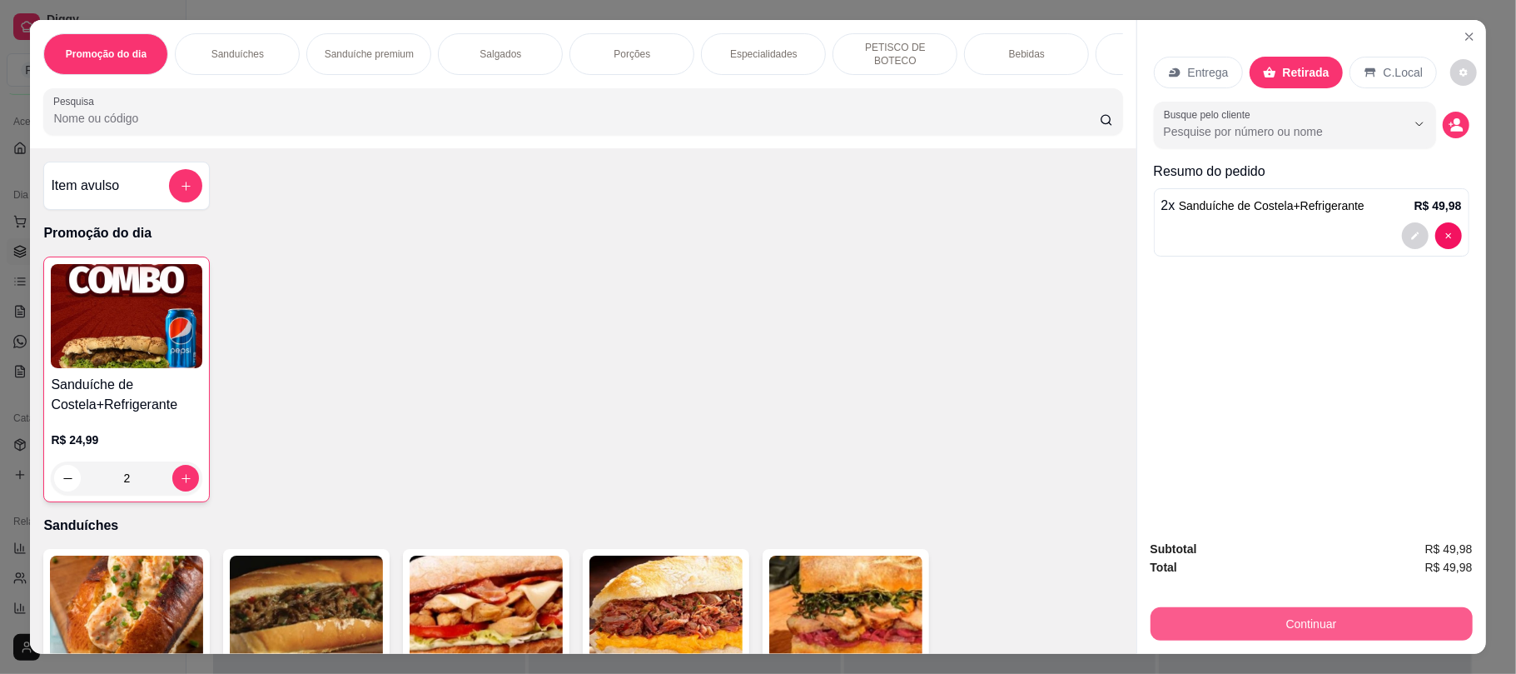
click at [1184, 614] on button "Continuar" at bounding box center [1312, 623] width 322 height 33
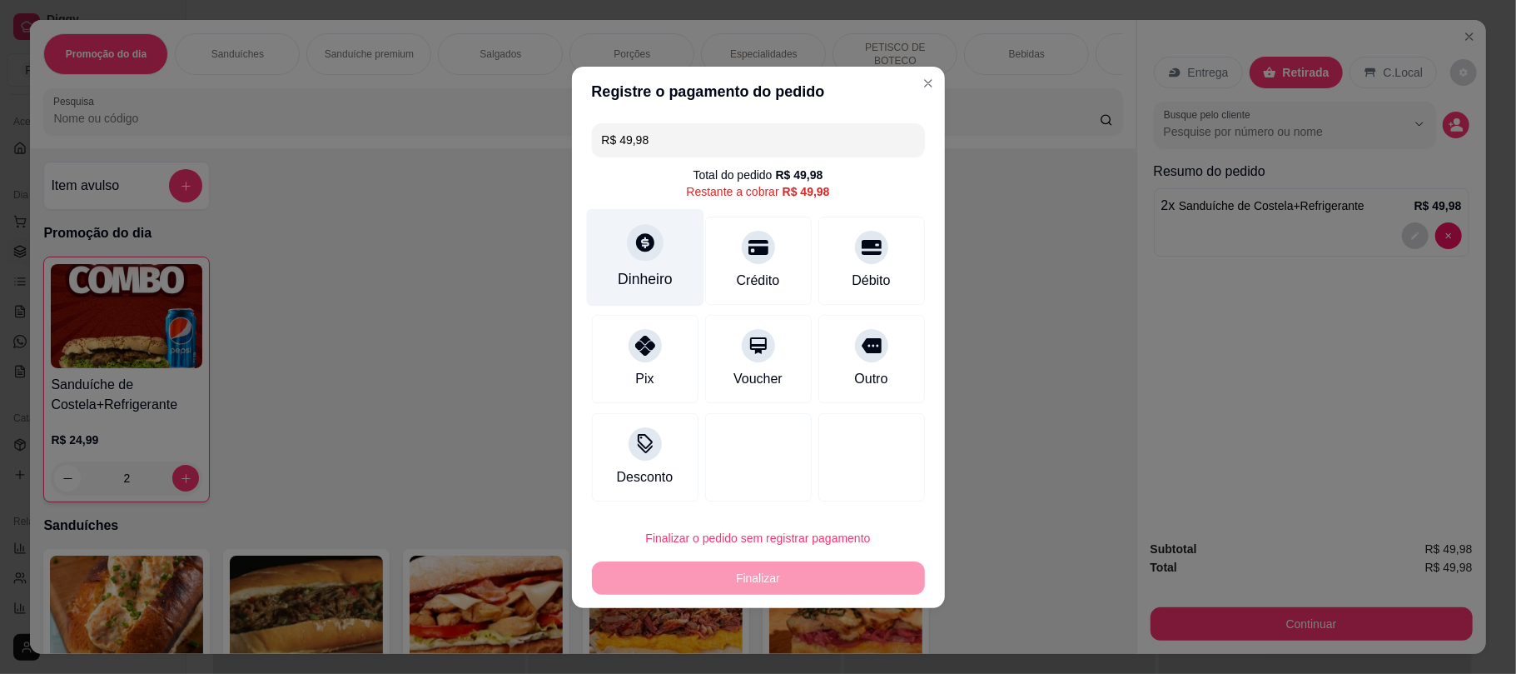
click at [648, 275] on div "Dinheiro" at bounding box center [645, 279] width 55 height 22
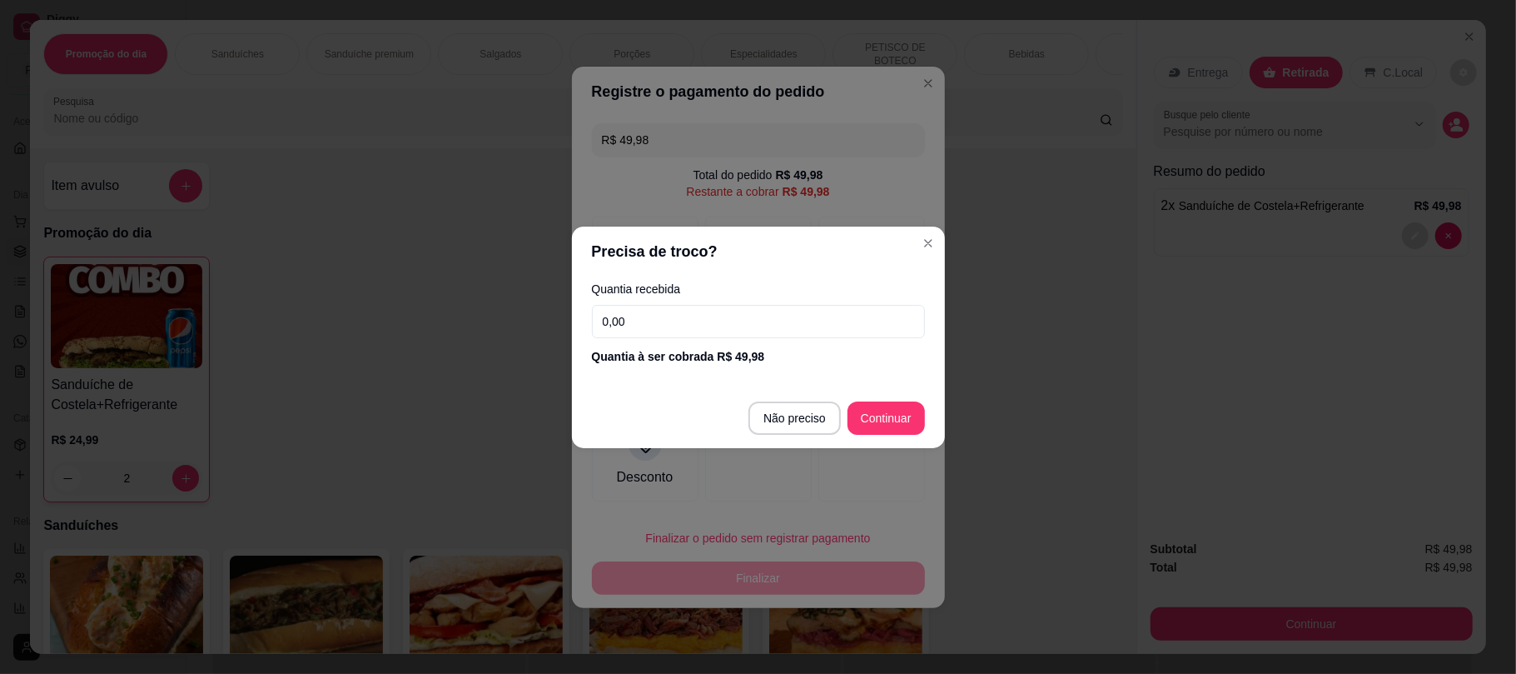
click at [753, 311] on input "0,00" at bounding box center [758, 321] width 333 height 33
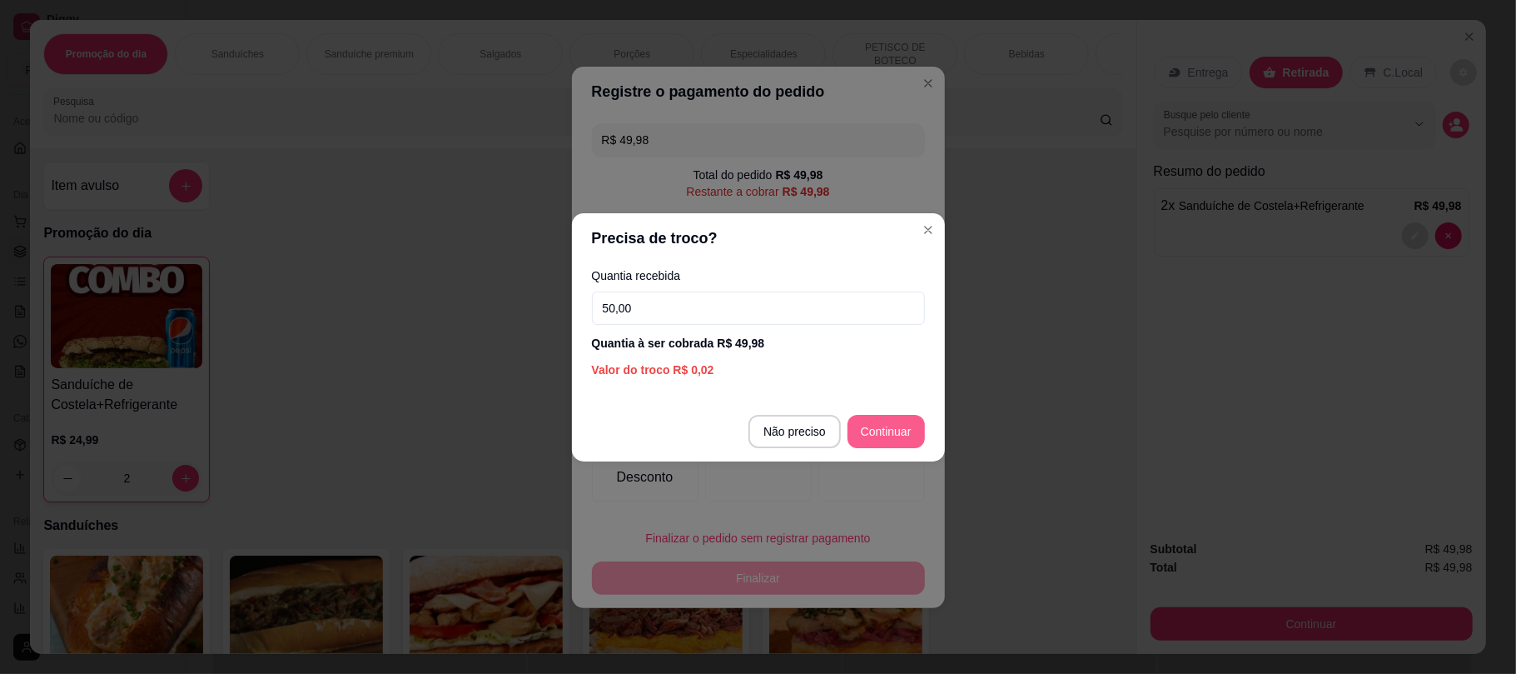
type input "50,00"
type input "R$ 0,00"
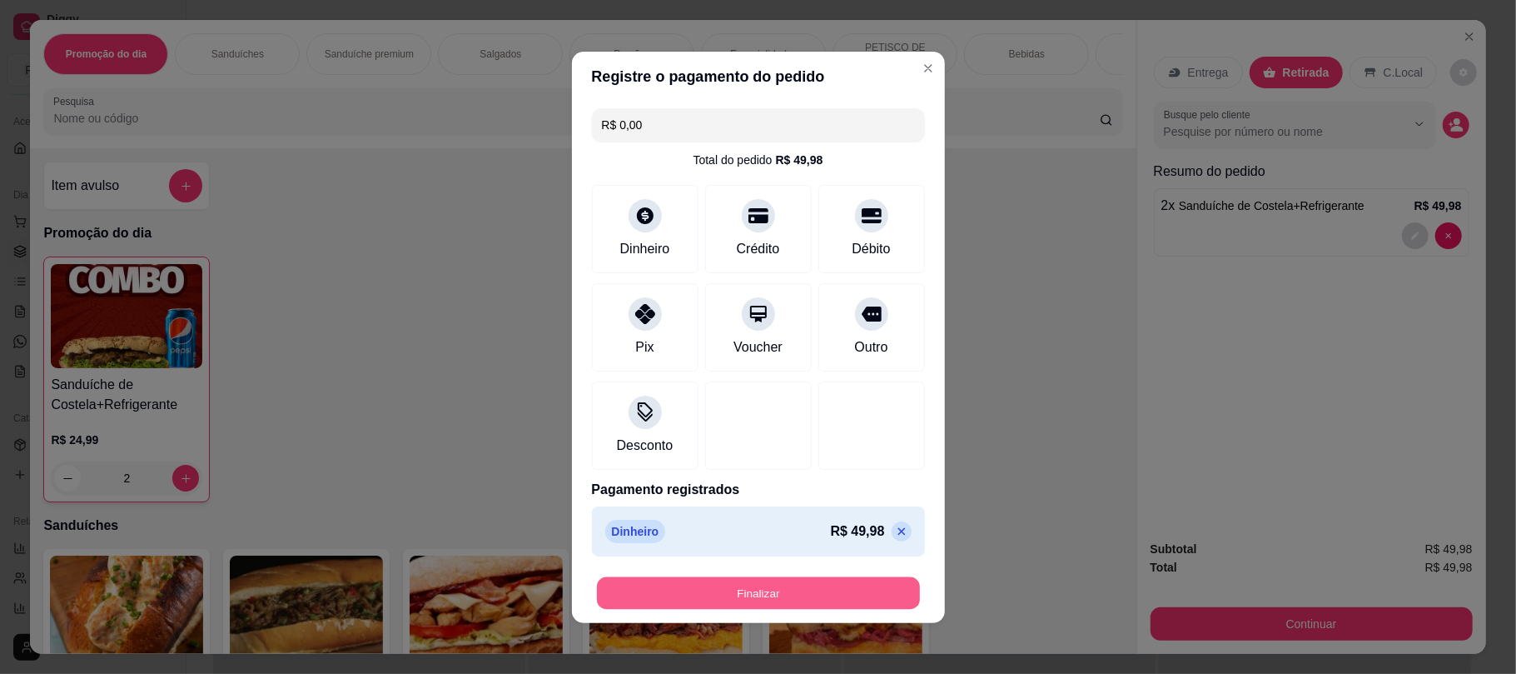
click at [740, 594] on button "Finalizar" at bounding box center [758, 592] width 323 height 32
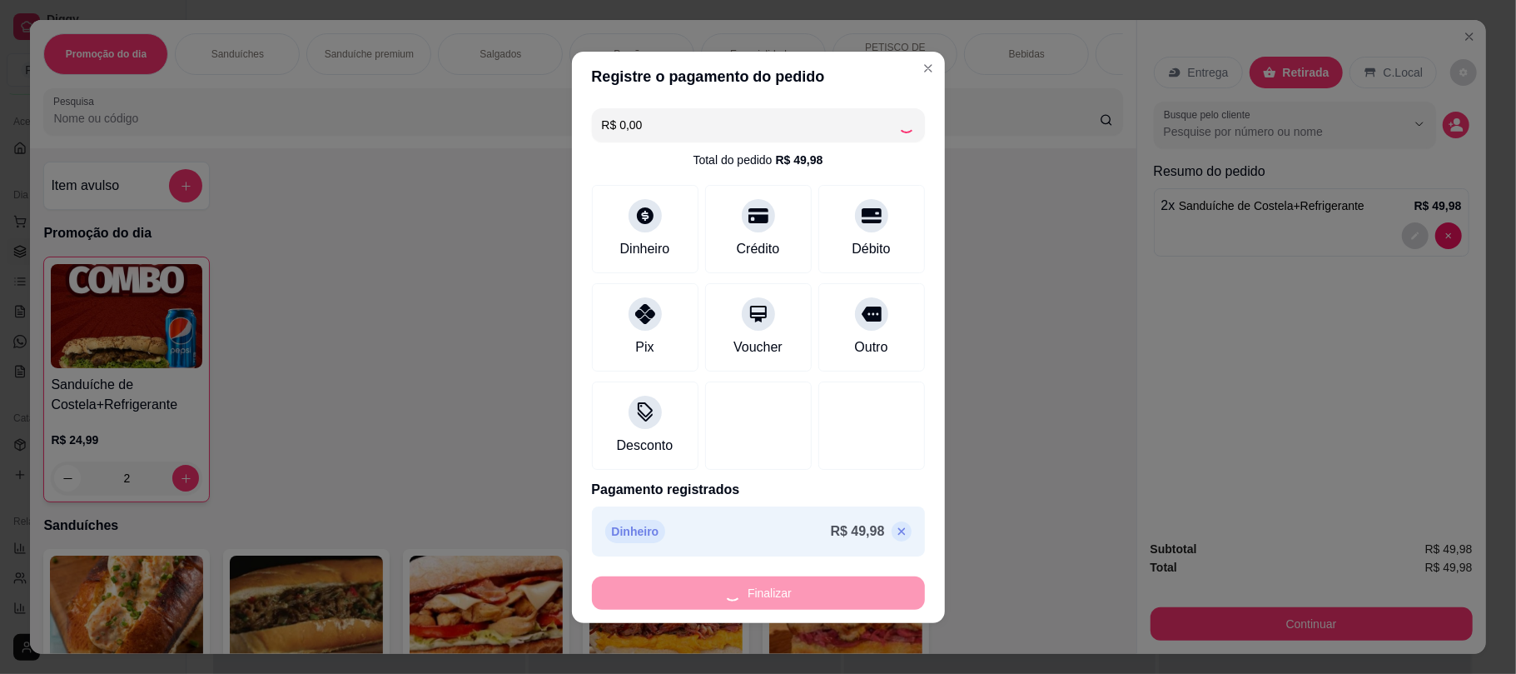
type input "0"
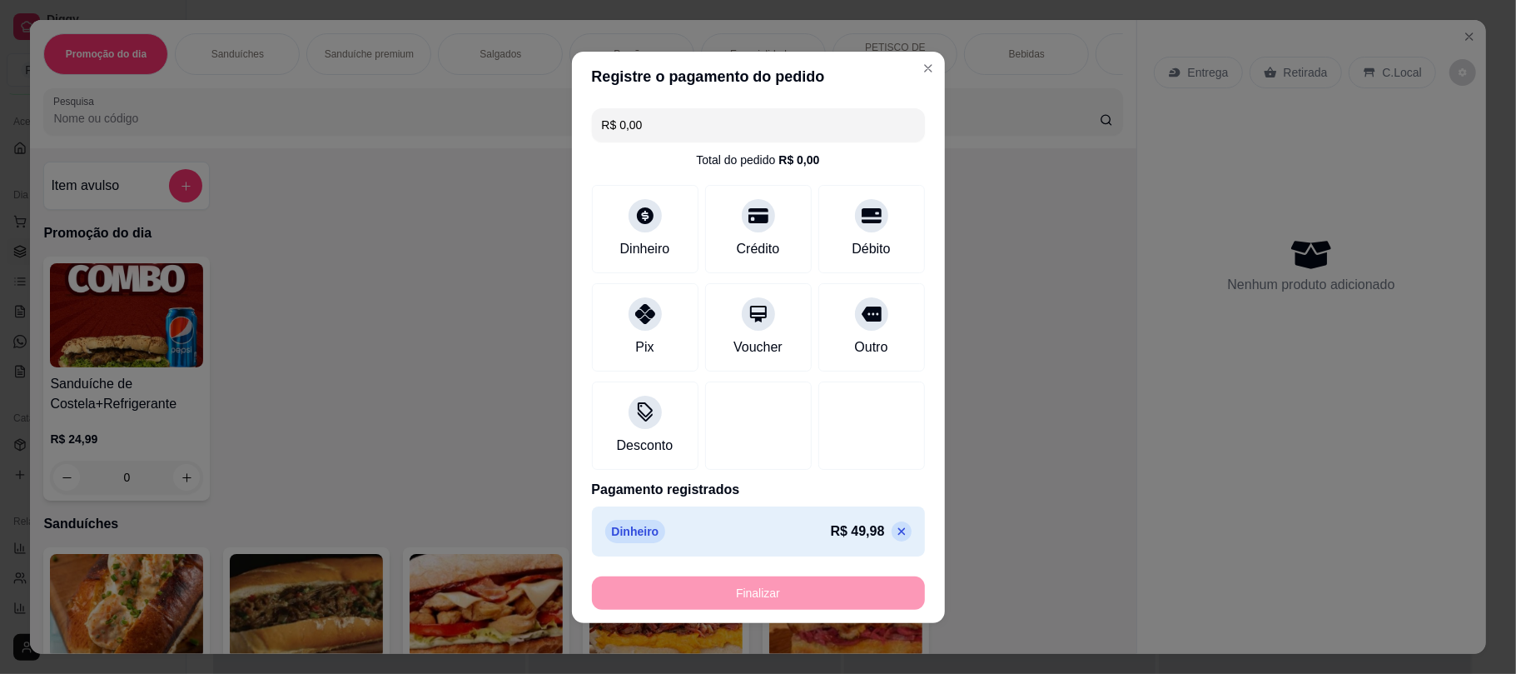
type input "-R$ 49,98"
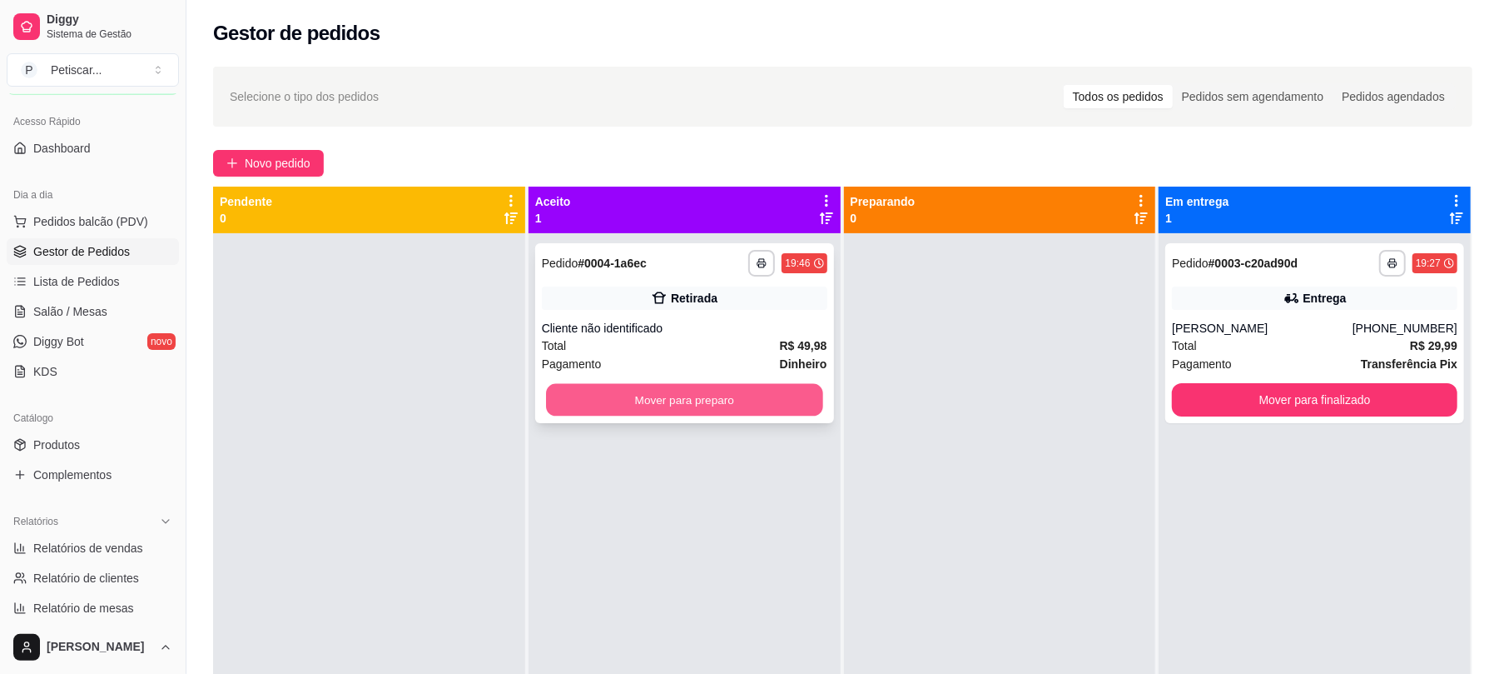
click at [799, 386] on button "Mover para preparo" at bounding box center [684, 400] width 276 height 32
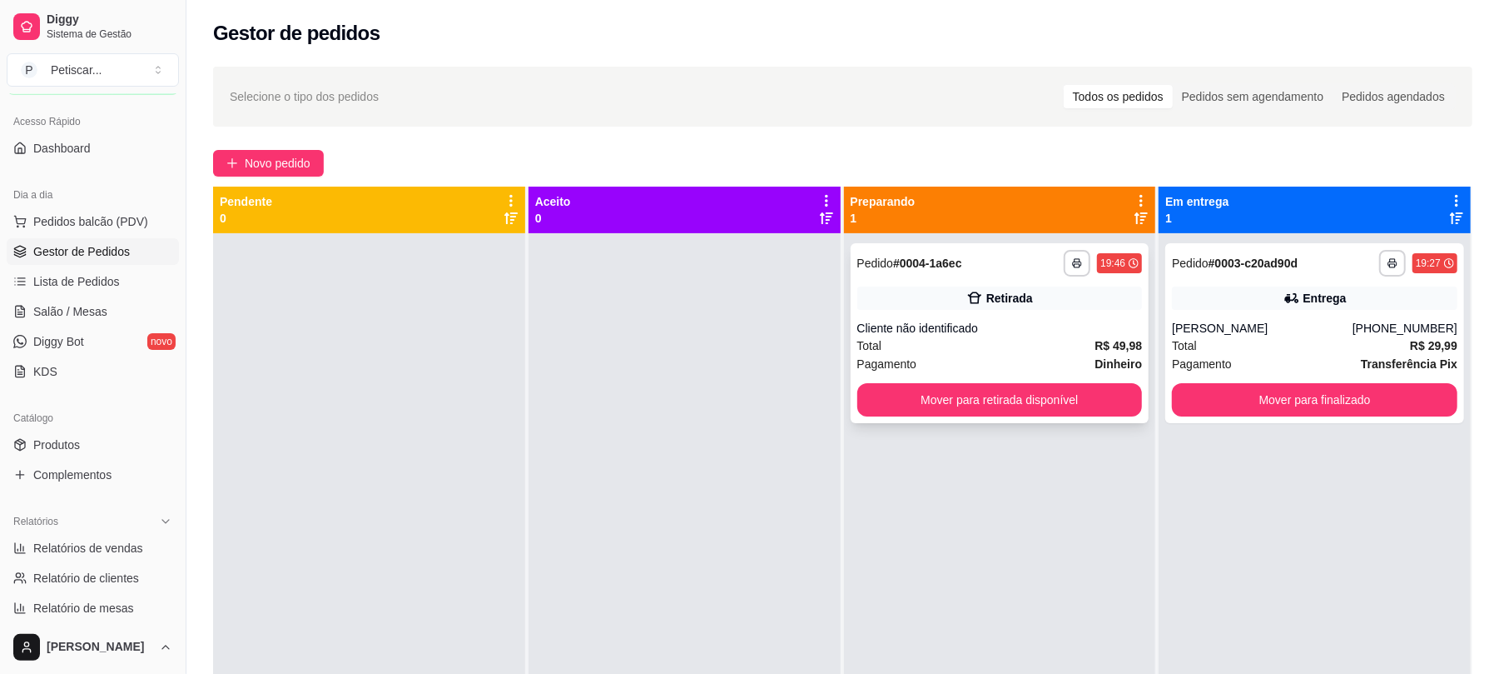
click at [950, 271] on div "Pedido # 0004-1a6ec" at bounding box center [910, 263] width 105 height 20
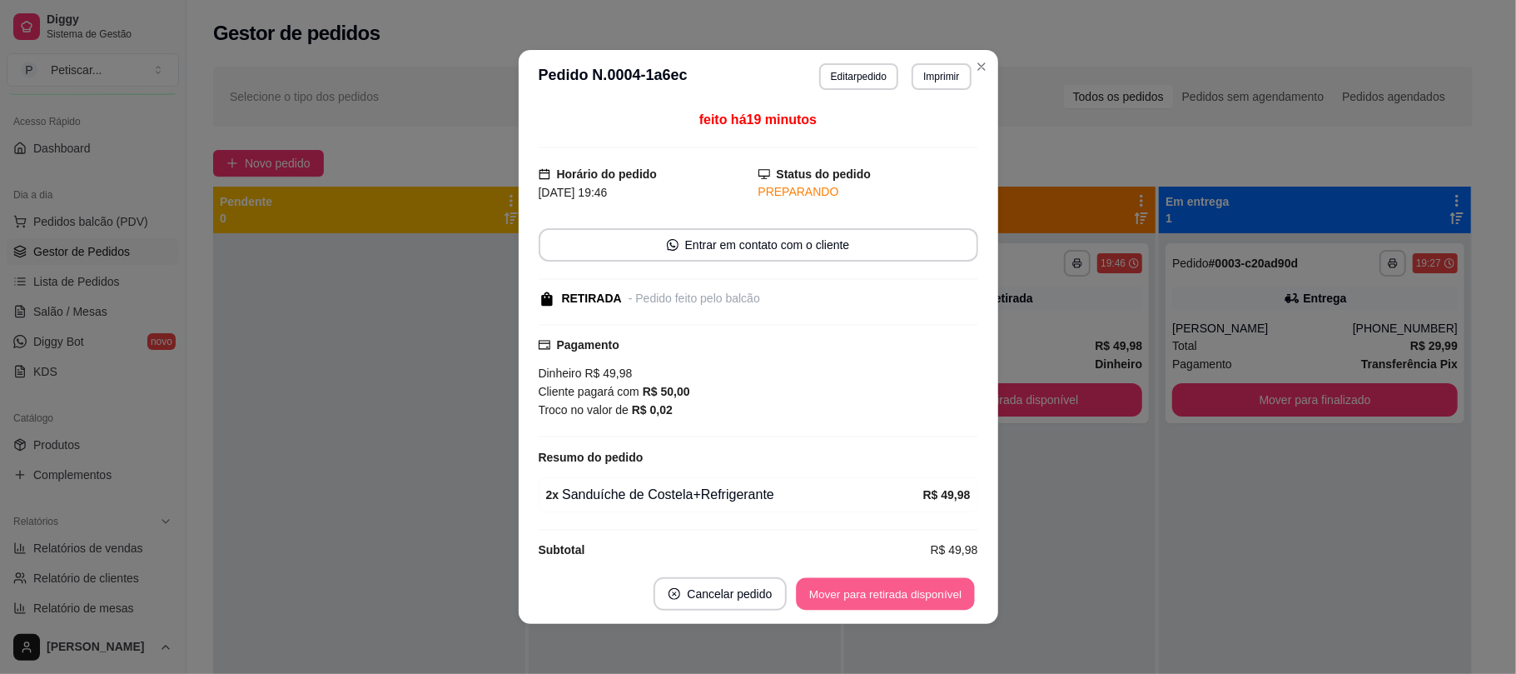
click at [906, 584] on button "Mover para retirada disponível" at bounding box center [886, 594] width 178 height 32
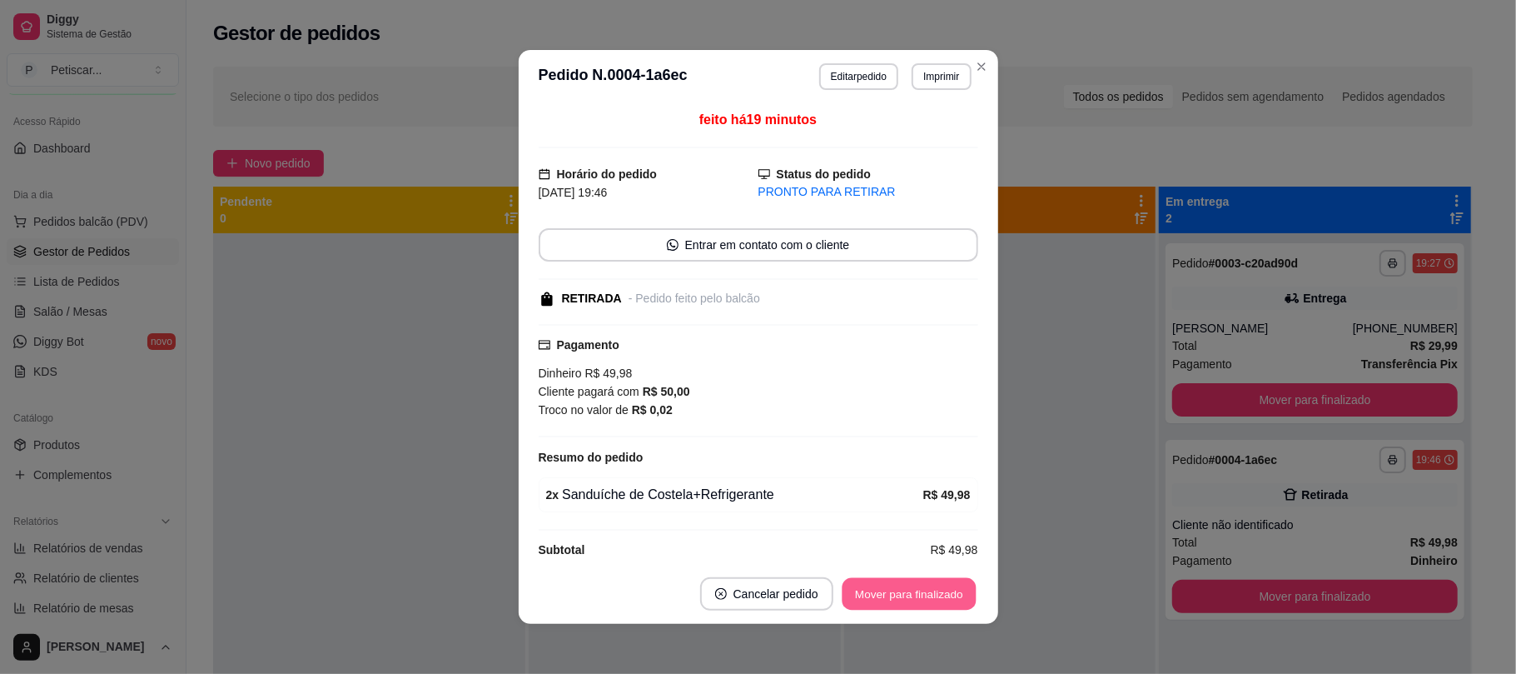
click at [906, 584] on button "Mover para finalizado" at bounding box center [909, 594] width 134 height 32
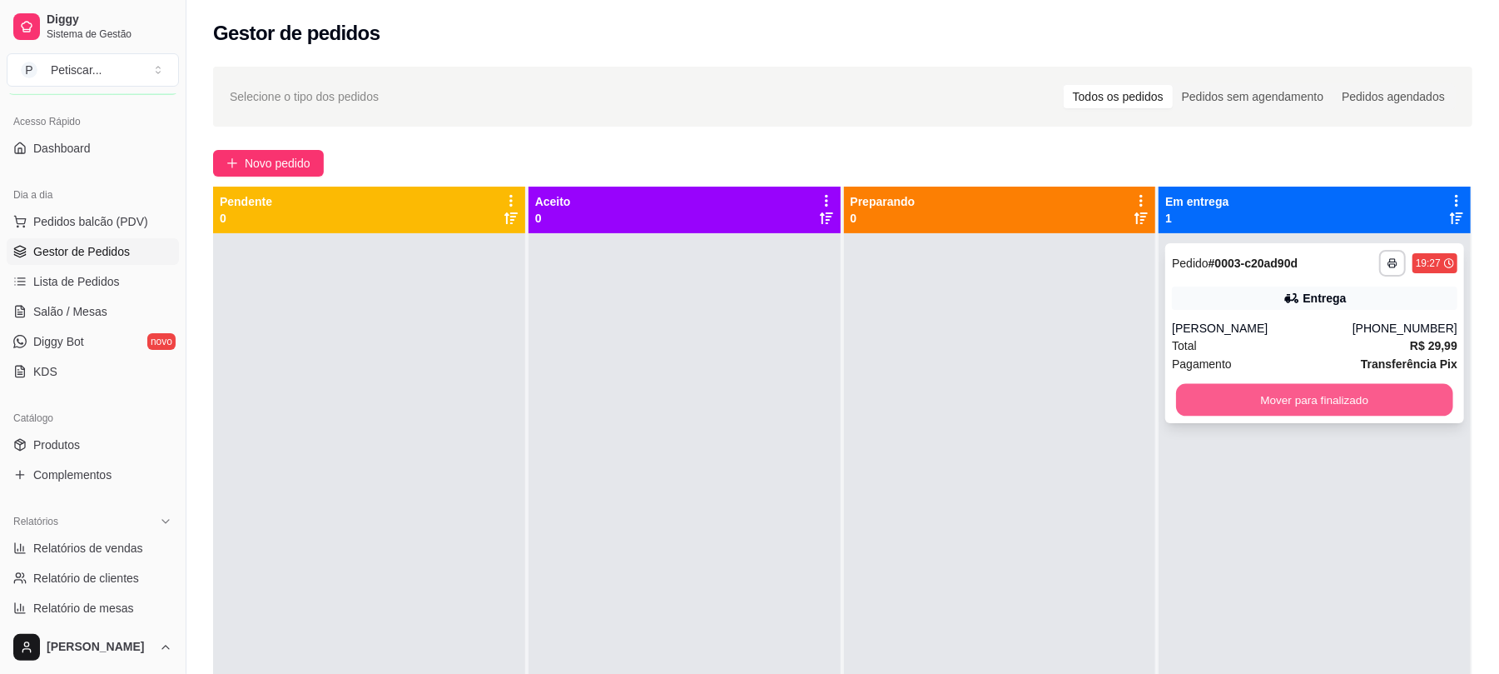
click at [1197, 407] on button "Mover para finalizado" at bounding box center [1314, 400] width 276 height 32
